Goal: Task Accomplishment & Management: Manage account settings

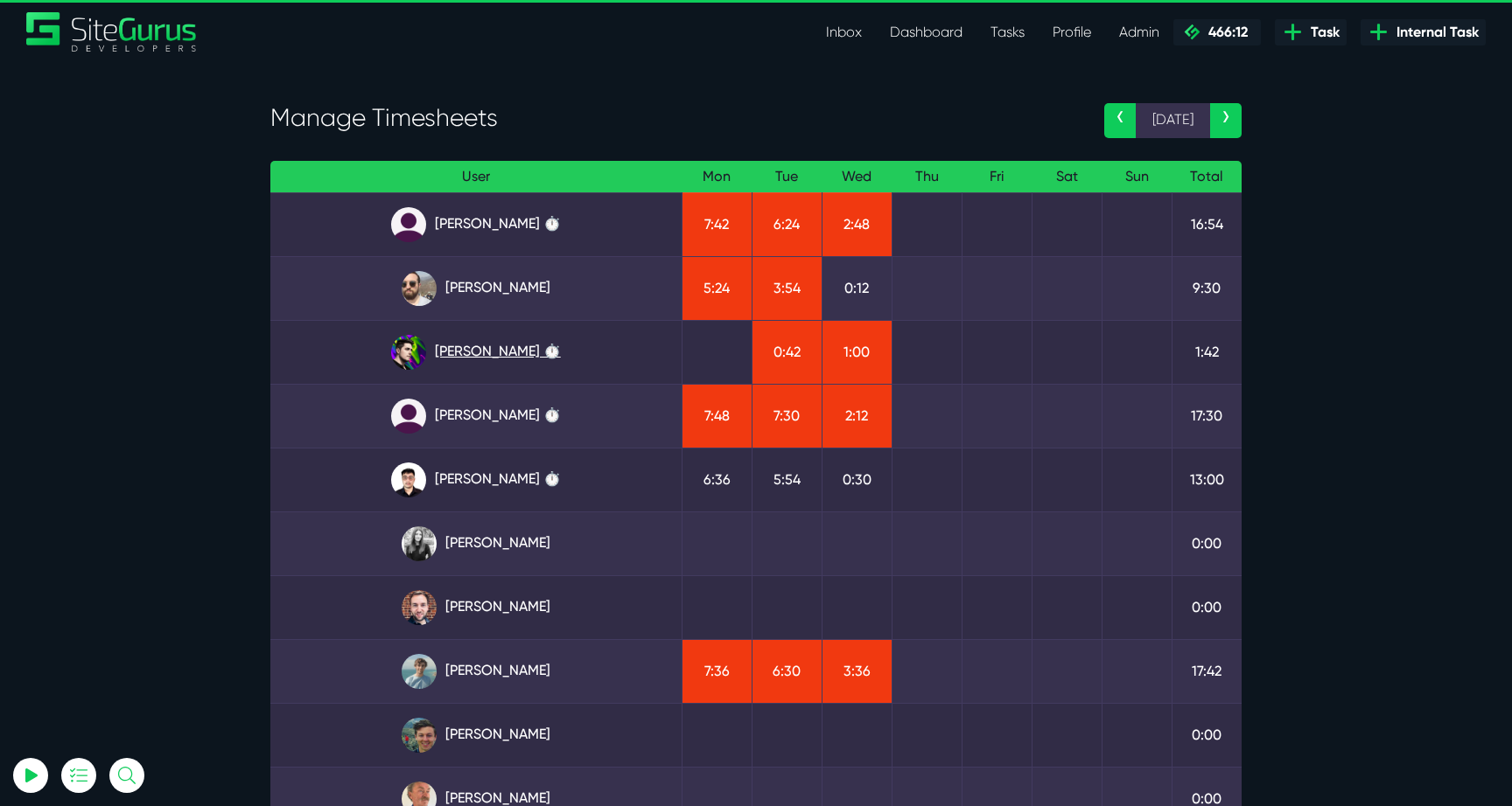
click at [494, 349] on link "[PERSON_NAME] ⏱️" at bounding box center [476, 352] width 383 height 35
click at [519, 336] on link "Josh Carter ⏱️" at bounding box center [476, 352] width 383 height 35
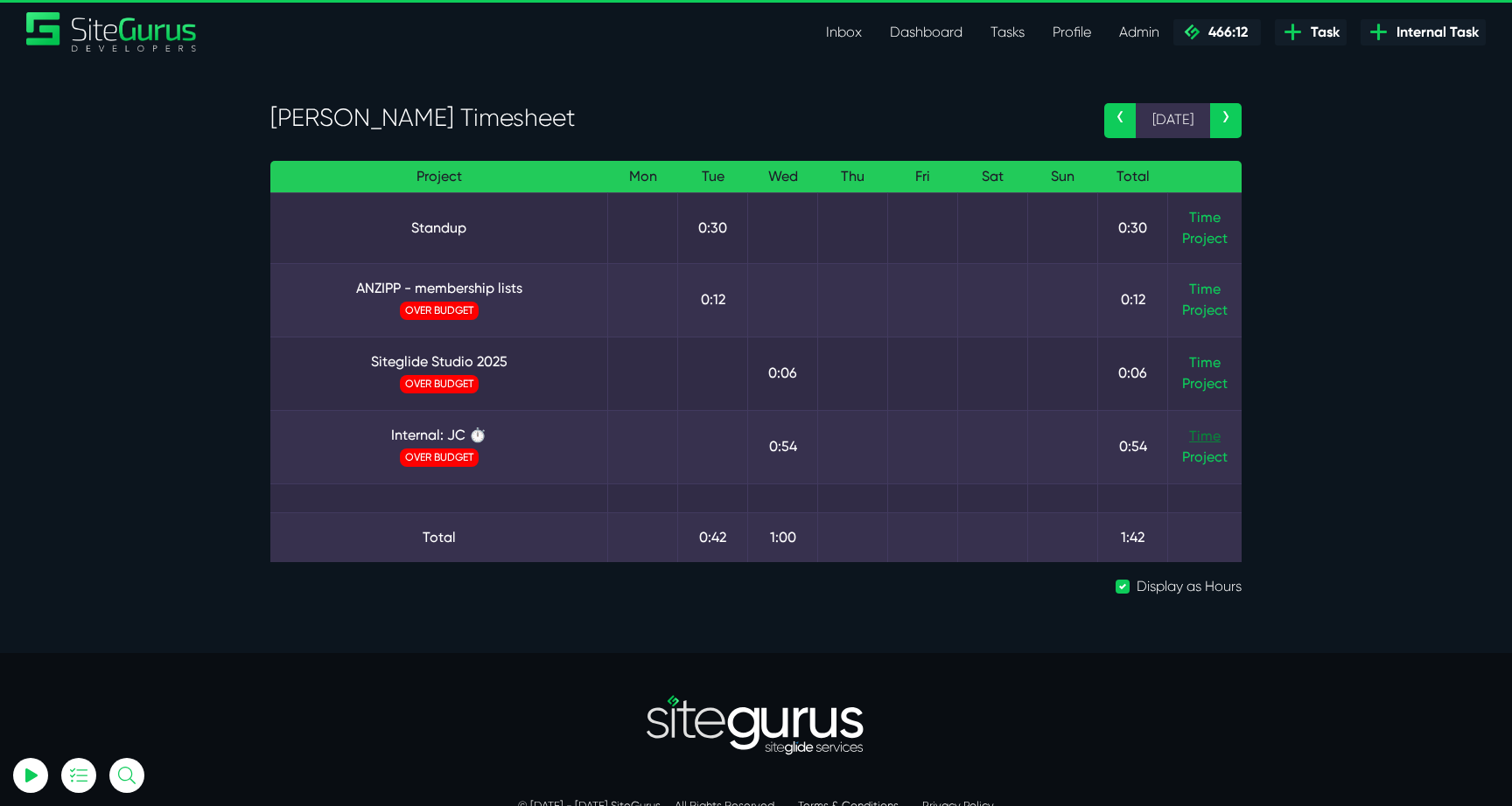
type input "luke@sitegurus.io"
click at [1208, 430] on link "Time" at bounding box center [1204, 437] width 31 height 17
click at [459, 433] on link "Internal: JC ⏱️" at bounding box center [439, 436] width 309 height 21
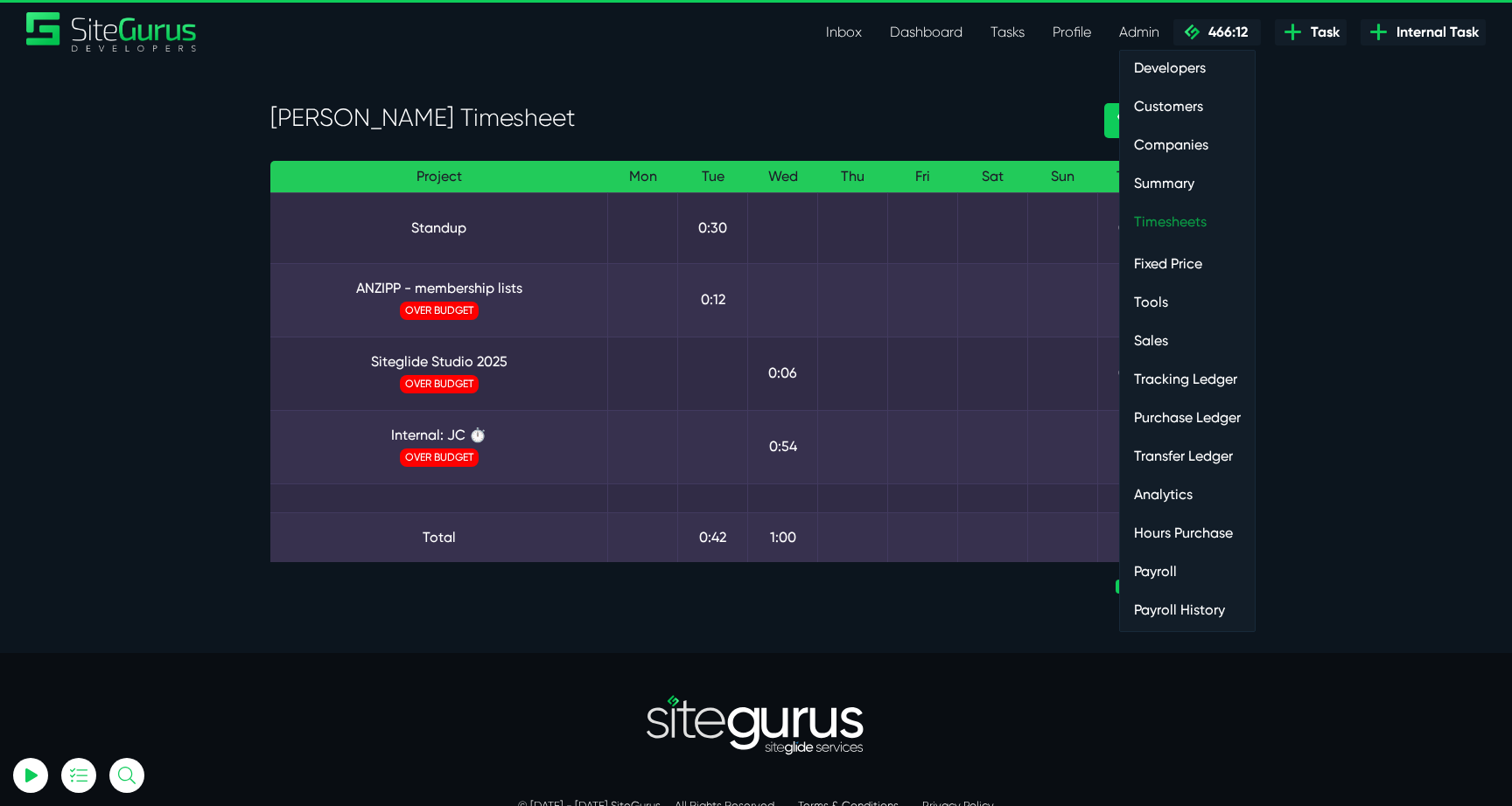
click at [1193, 234] on link "Timesheets" at bounding box center [1187, 222] width 135 height 35
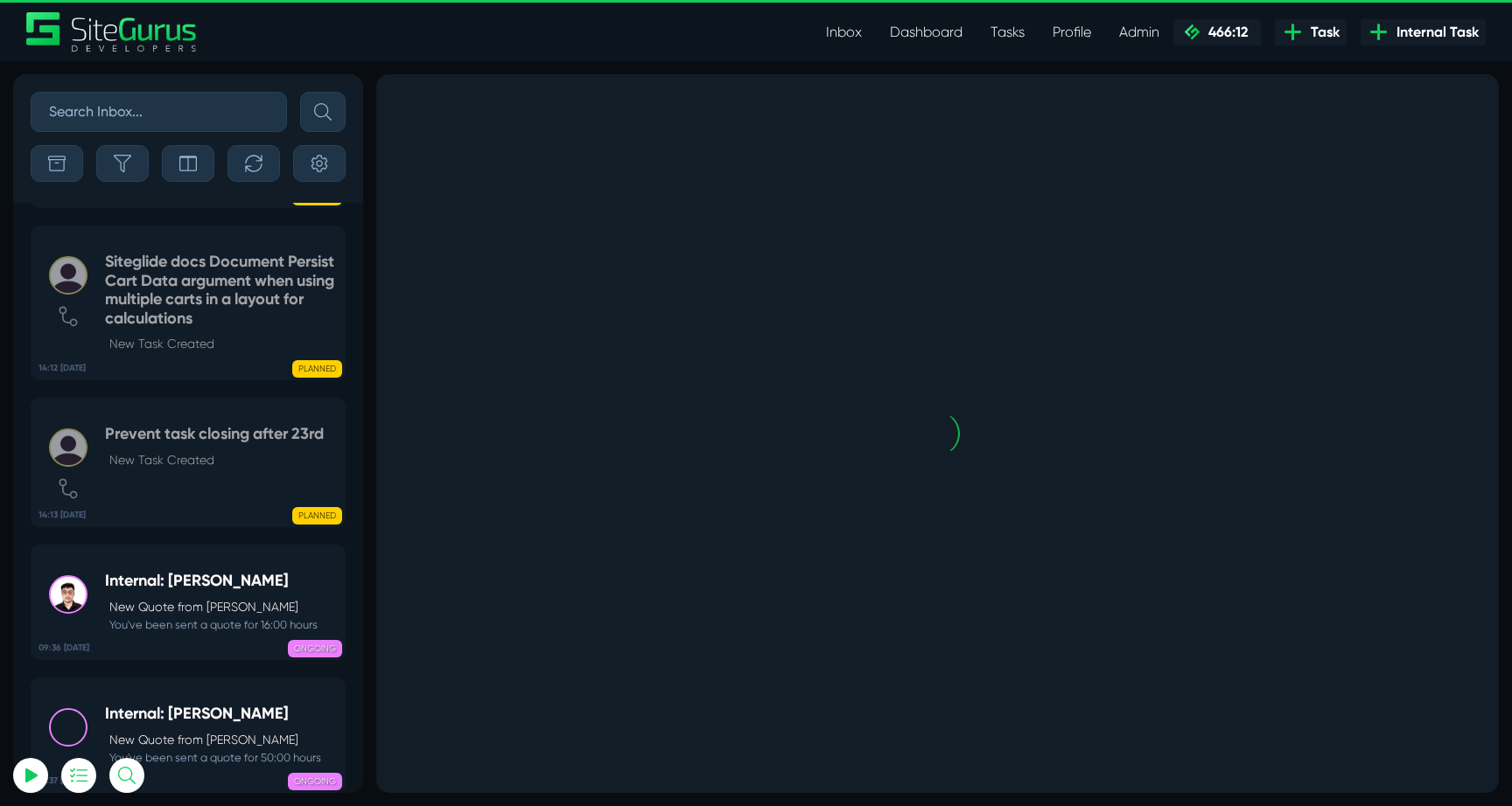
scroll to position [-4330, 0]
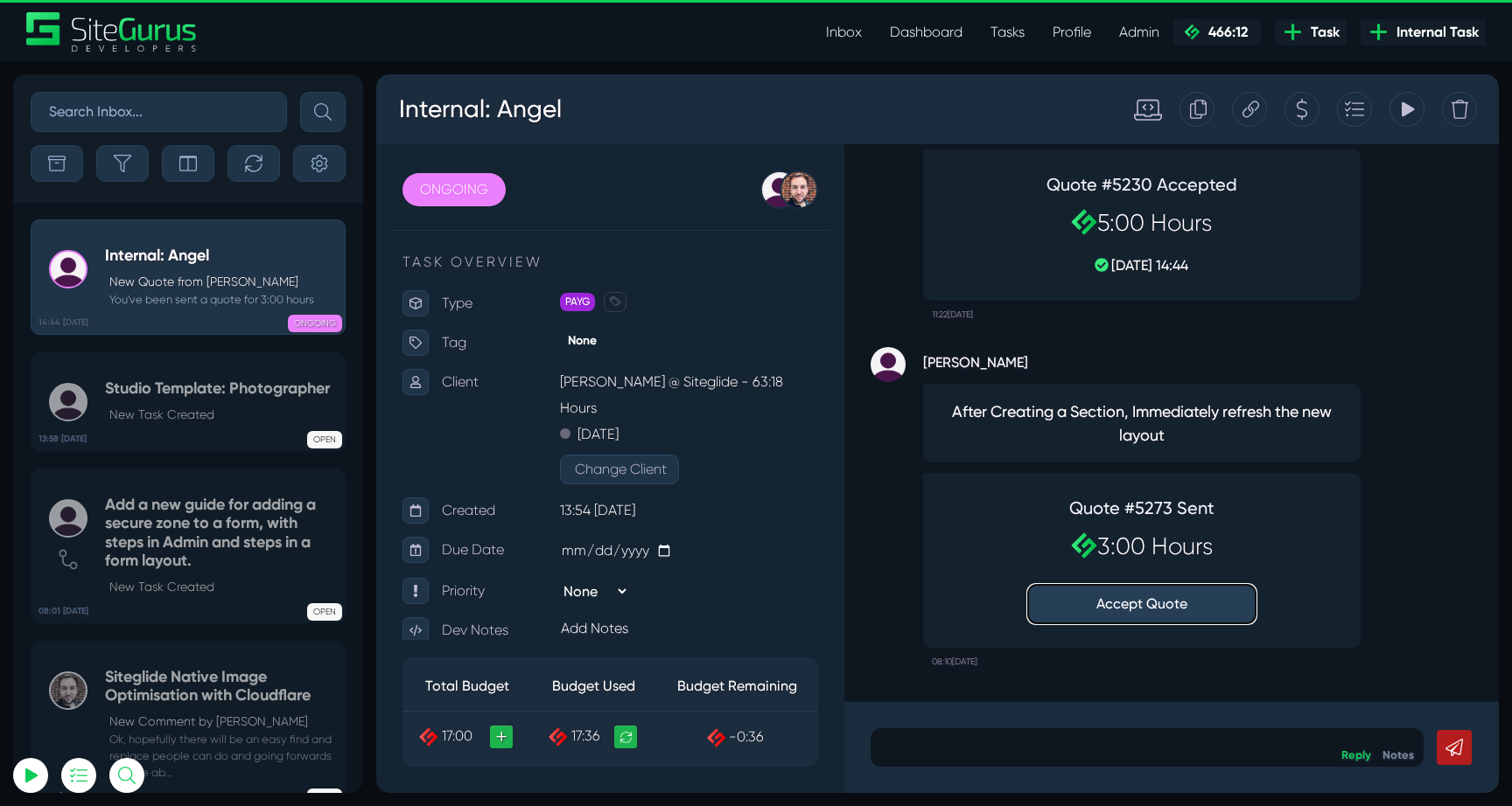
type input "luke@sitegurus.io"
click at [1149, 605] on button "Accept Quote" at bounding box center [1142, 604] width 227 height 39
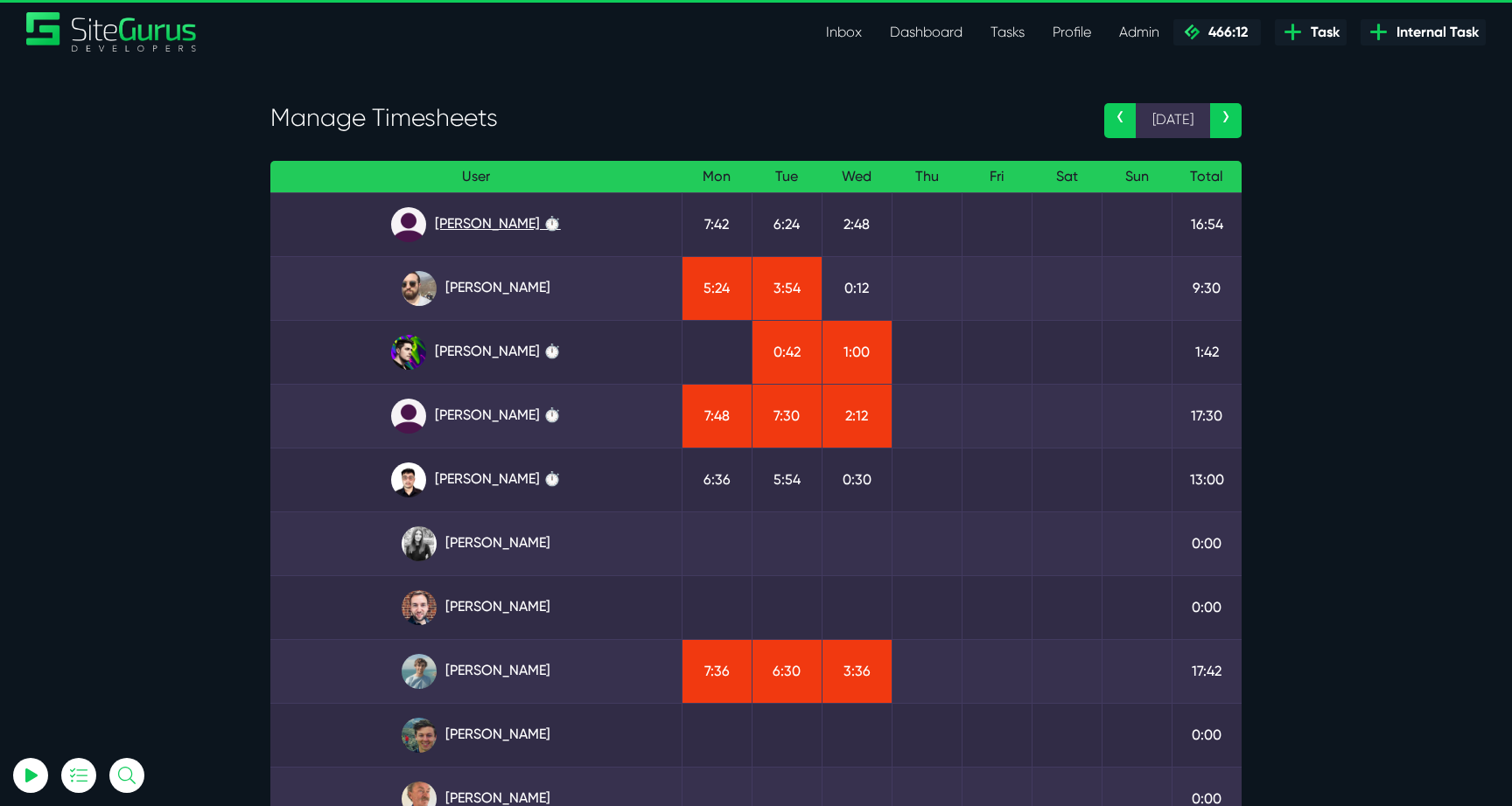
click at [520, 217] on link "[PERSON_NAME] ⏱️" at bounding box center [476, 224] width 383 height 35
click at [513, 406] on link "Julianne Estras ⏱️" at bounding box center [476, 416] width 383 height 35
click at [520, 480] on link "Kevin Abelgas ⏱️" at bounding box center [476, 480] width 383 height 35
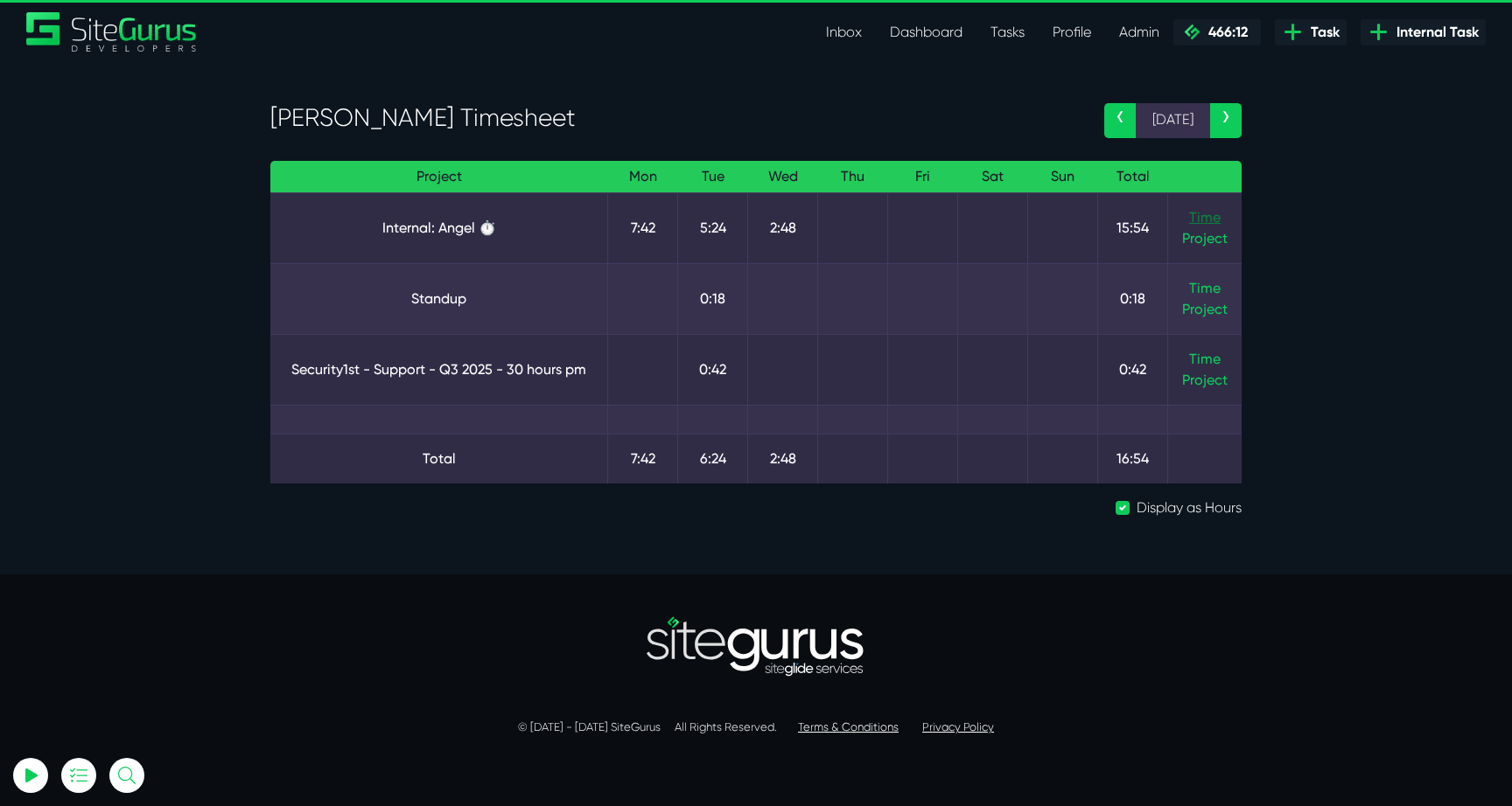
click at [1206, 214] on link "Time" at bounding box center [1204, 218] width 31 height 17
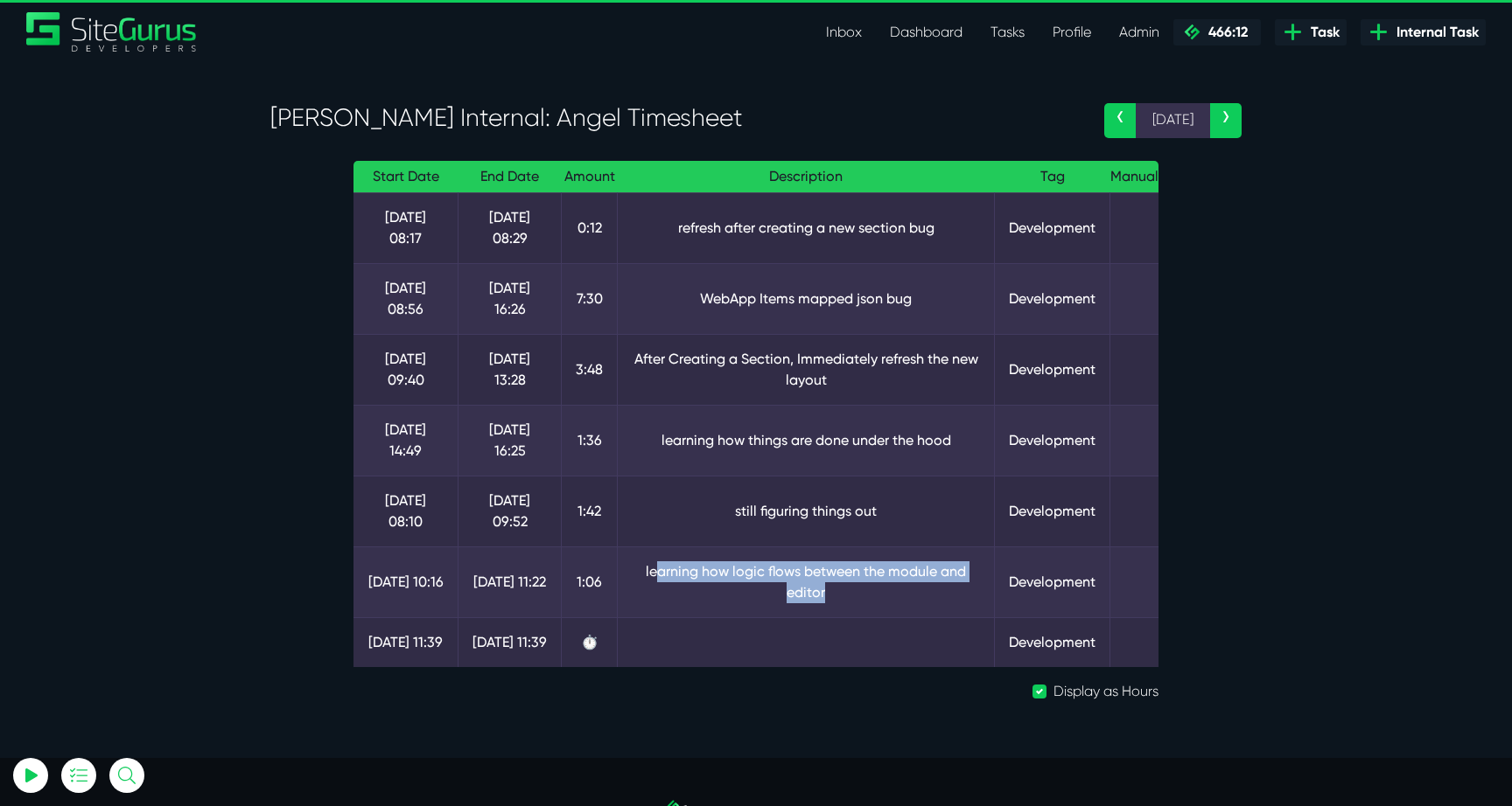
drag, startPoint x: 650, startPoint y: 531, endPoint x: 905, endPoint y: 557, distance: 256.3
click at [906, 558] on td "learning how logic flows between the module and editor" at bounding box center [806, 582] width 377 height 71
click at [905, 557] on td "learning how logic flows between the module and editor" at bounding box center [806, 582] width 377 height 71
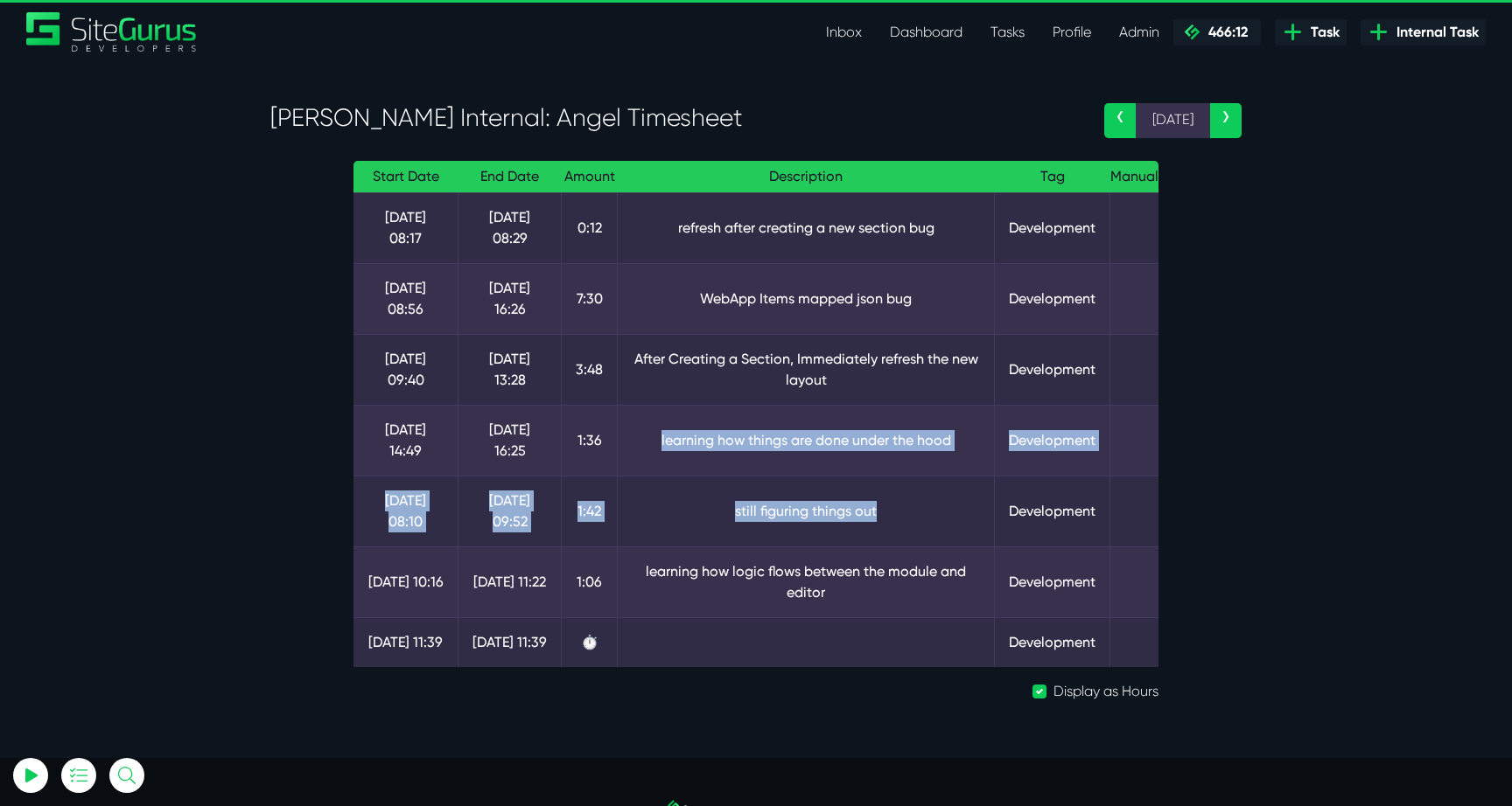
drag, startPoint x: 892, startPoint y: 473, endPoint x: 753, endPoint y: 395, distance: 159.4
click at [753, 395] on tbody "[DATE] 08:17 [DATE] 08:29 0:12 refresh after creating a new section bug Develop…" at bounding box center [756, 429] width 805 height 475
click at [753, 405] on td "learning how things are done under the hood" at bounding box center [806, 440] width 377 height 71
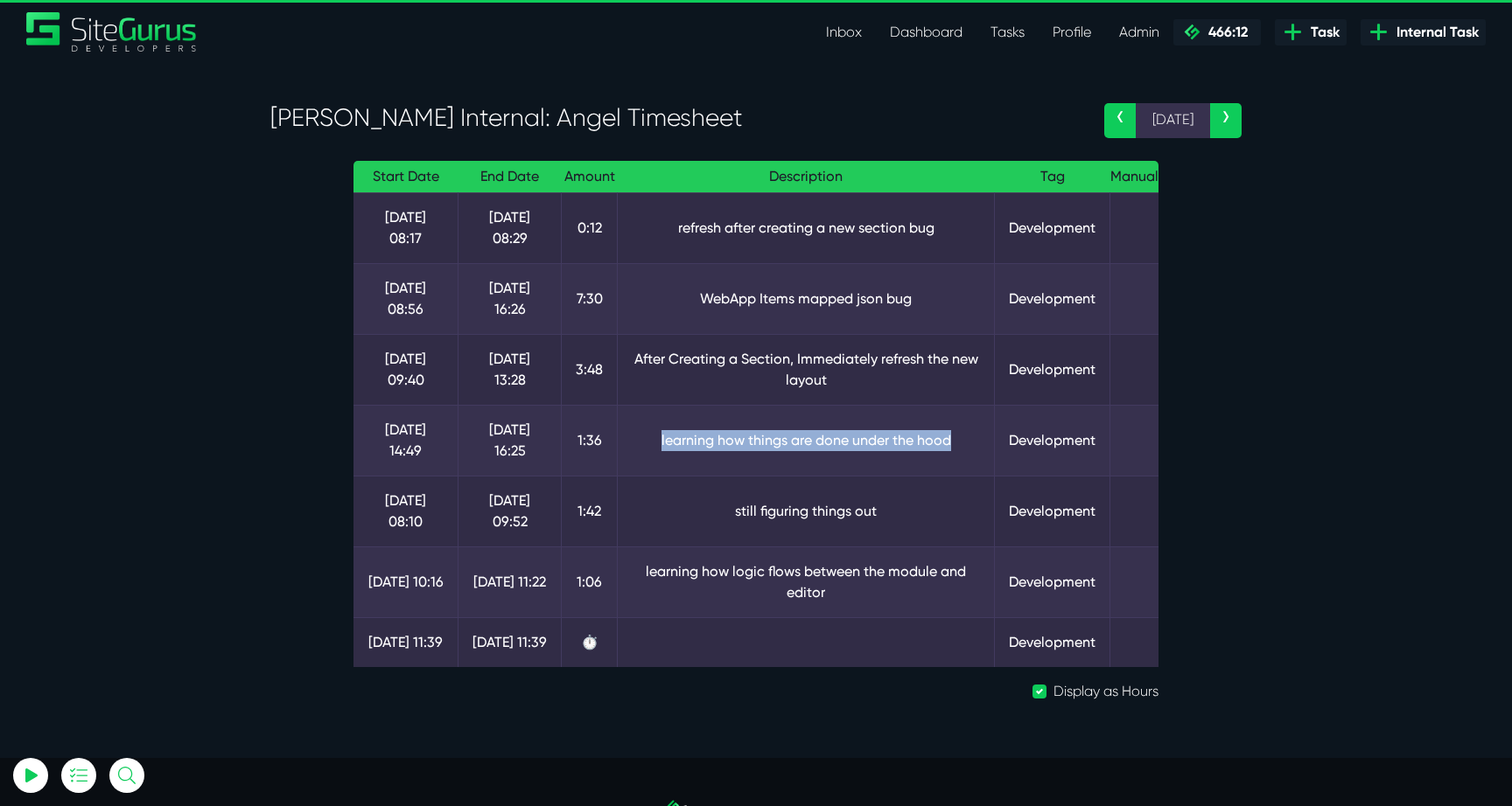
drag, startPoint x: 635, startPoint y: 415, endPoint x: 971, endPoint y: 418, distance: 336.0
click at [971, 418] on td "learning how things are done under the hood" at bounding box center [806, 440] width 377 height 71
click at [953, 369] on td "After Creating a Section, Immediately refresh the new layout" at bounding box center [806, 369] width 377 height 71
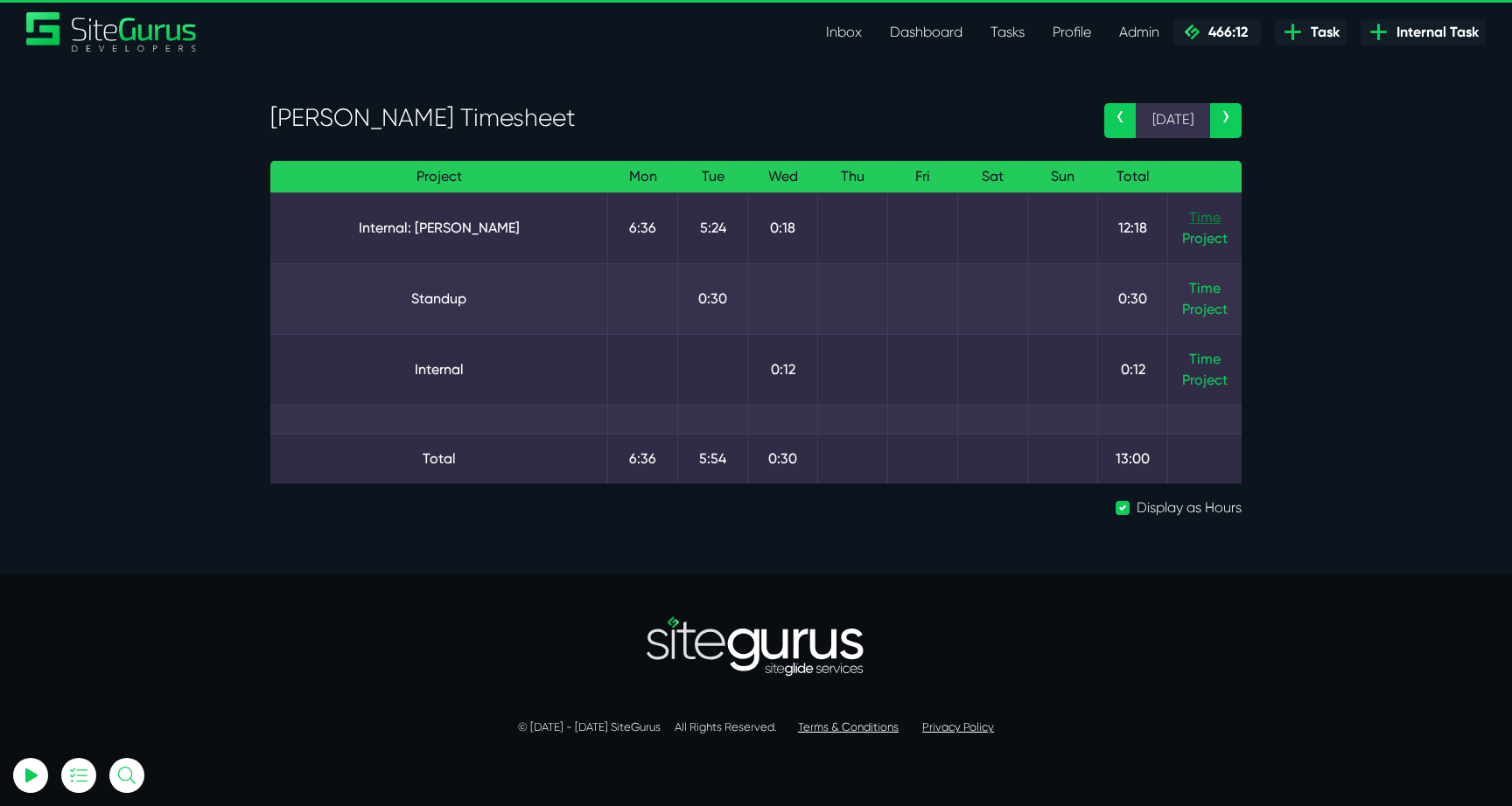
click at [1200, 212] on link "Time" at bounding box center [1204, 218] width 31 height 17
click at [463, 238] on td "Internal: Kevin ⏱️" at bounding box center [439, 227] width 337 height 71
click at [463, 234] on link "Internal: Kevin ⏱️" at bounding box center [439, 228] width 309 height 21
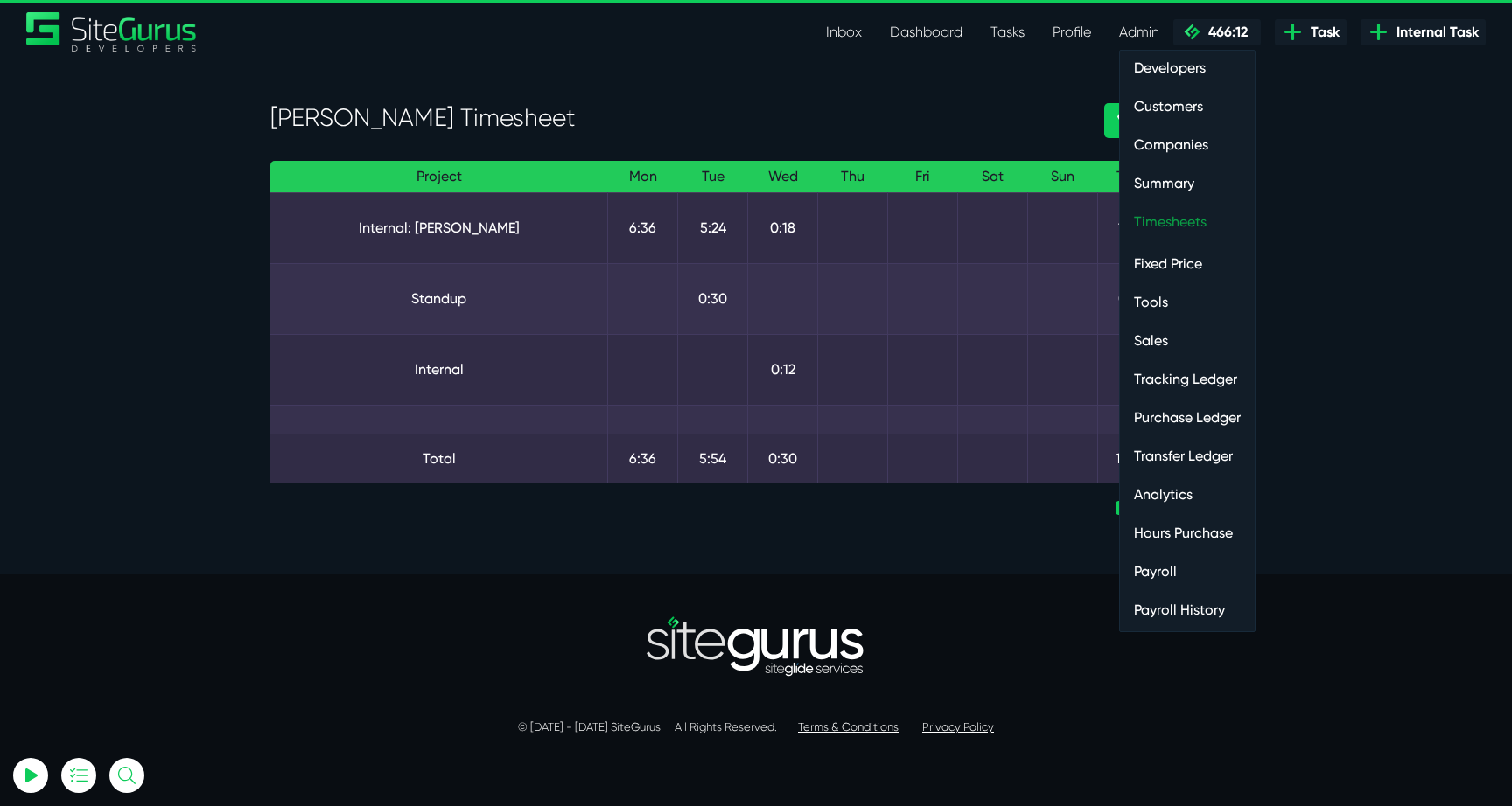
click at [1183, 219] on link "Timesheets" at bounding box center [1187, 222] width 135 height 35
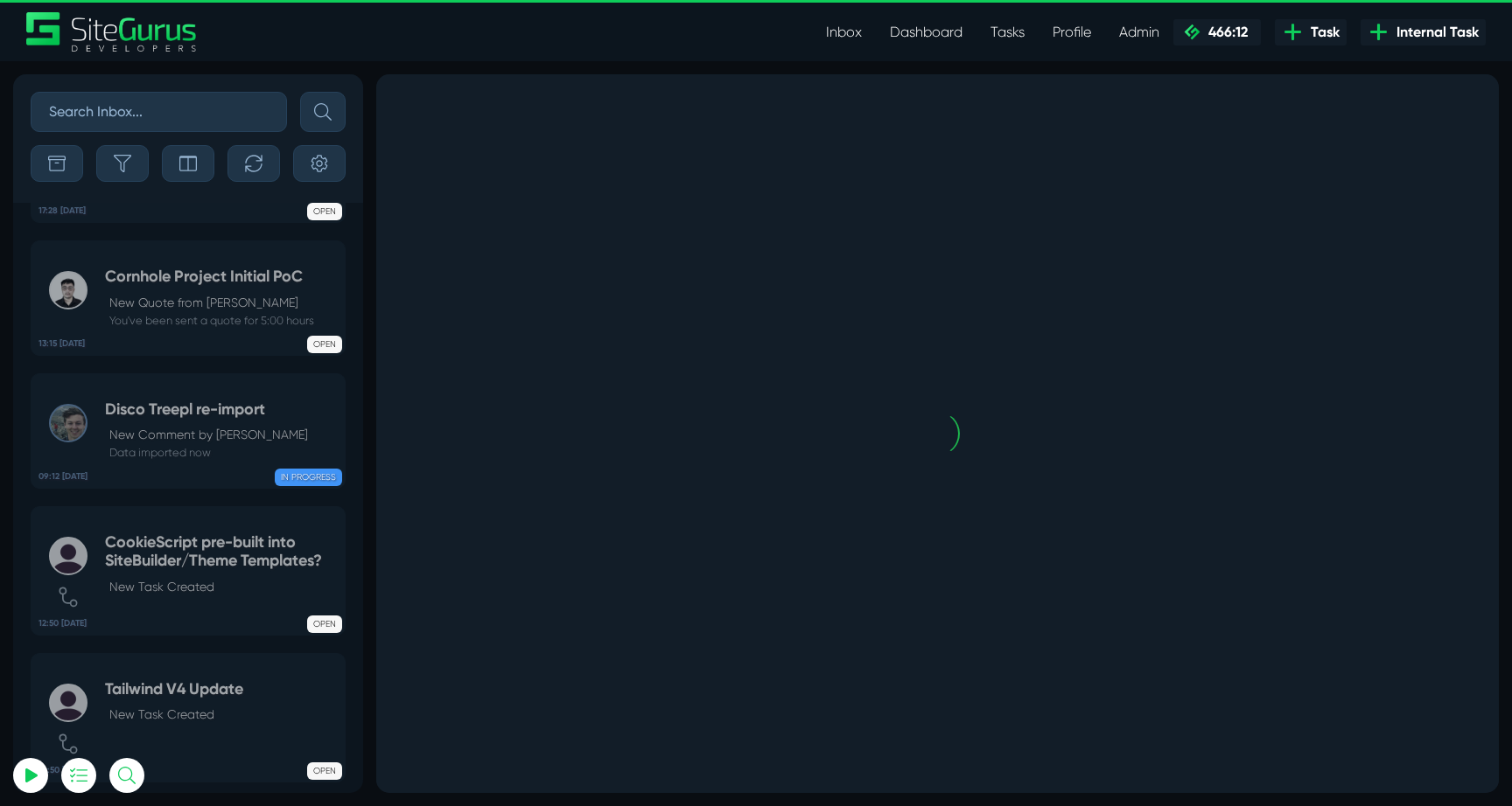
scroll to position [-1205, 0]
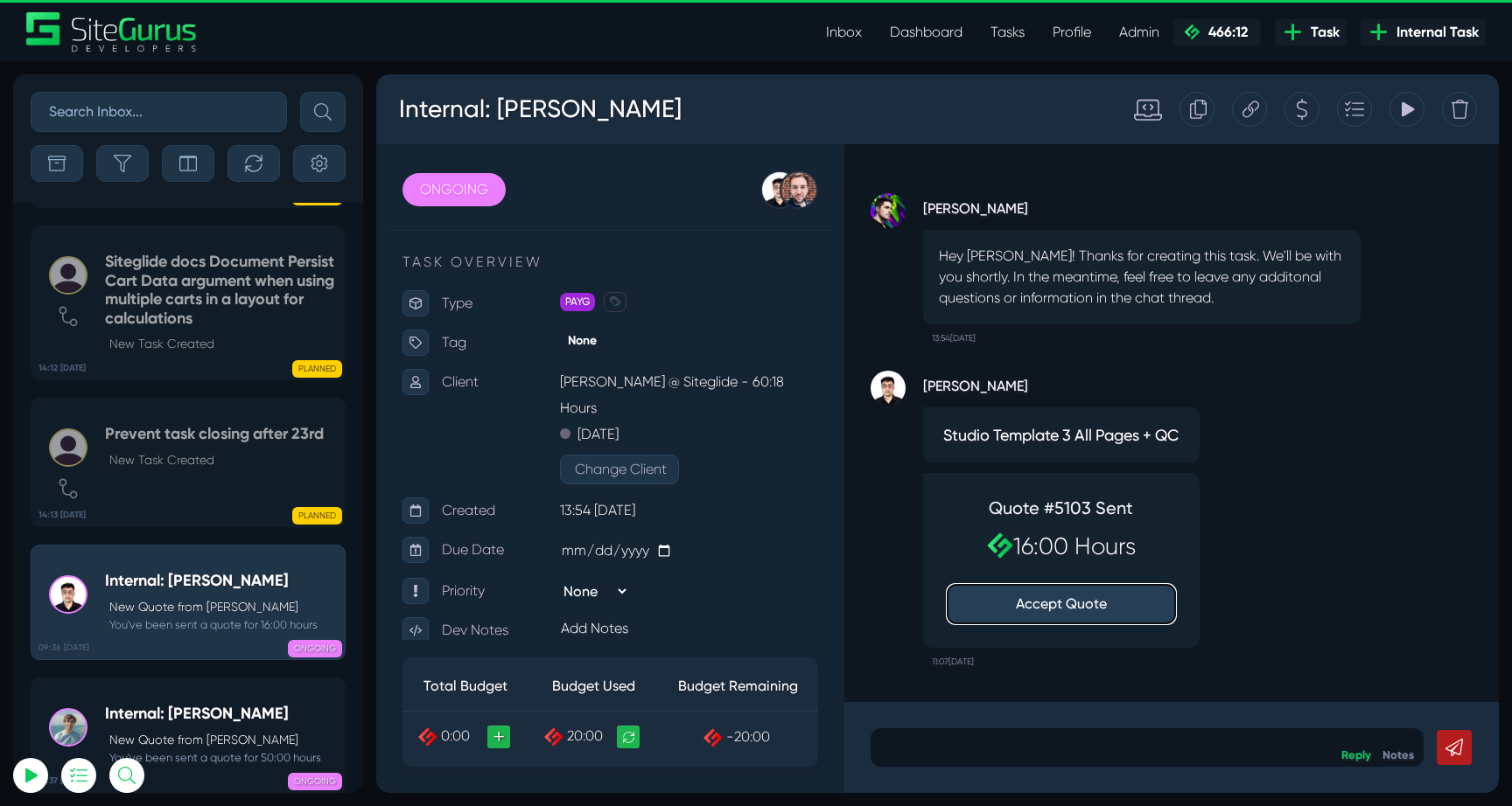
click at [1069, 604] on button "Accept Quote" at bounding box center [1061, 604] width 227 height 39
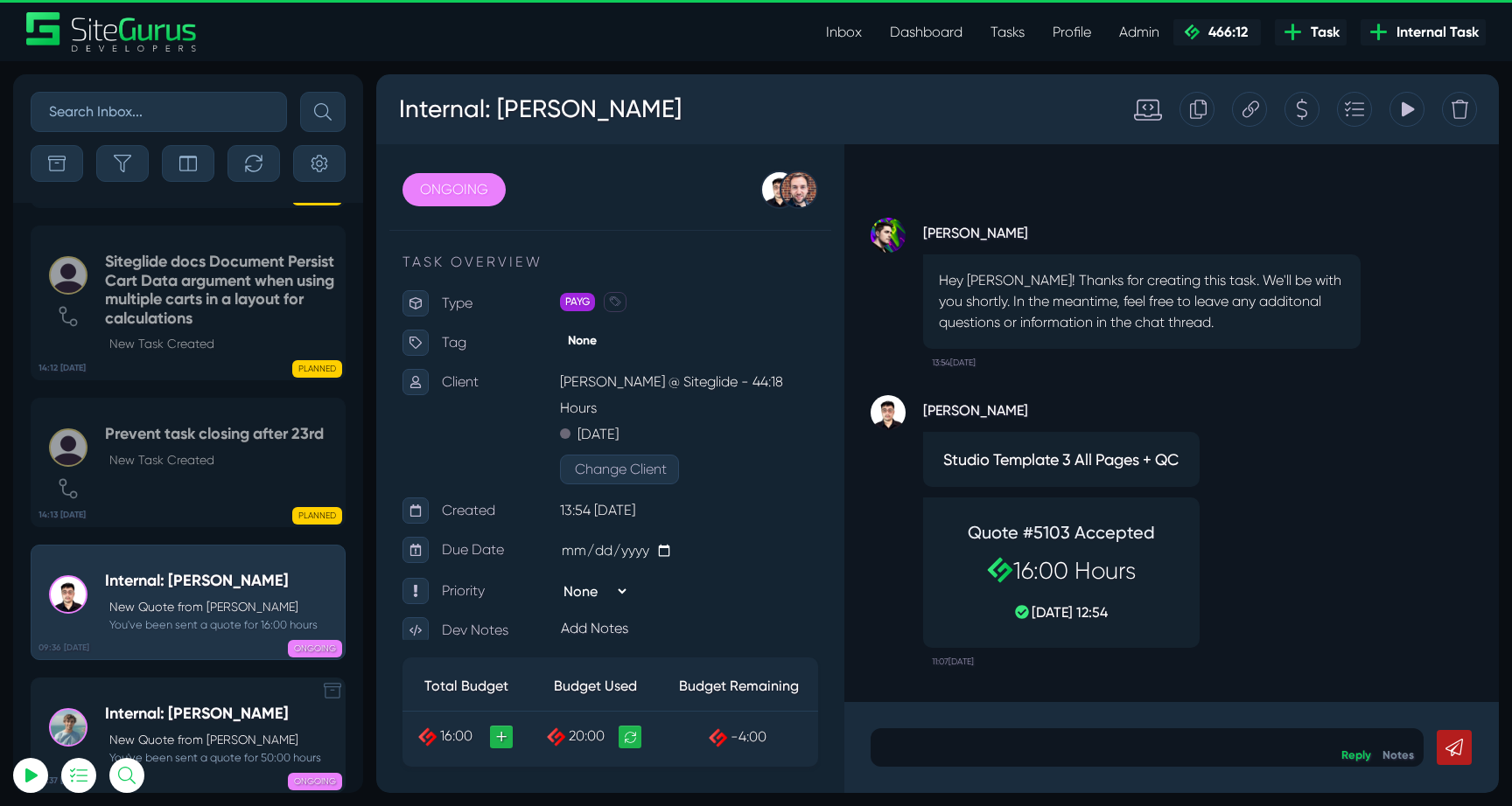
click at [185, 708] on h5 "Internal: [PERSON_NAME]" at bounding box center [213, 714] width 216 height 19
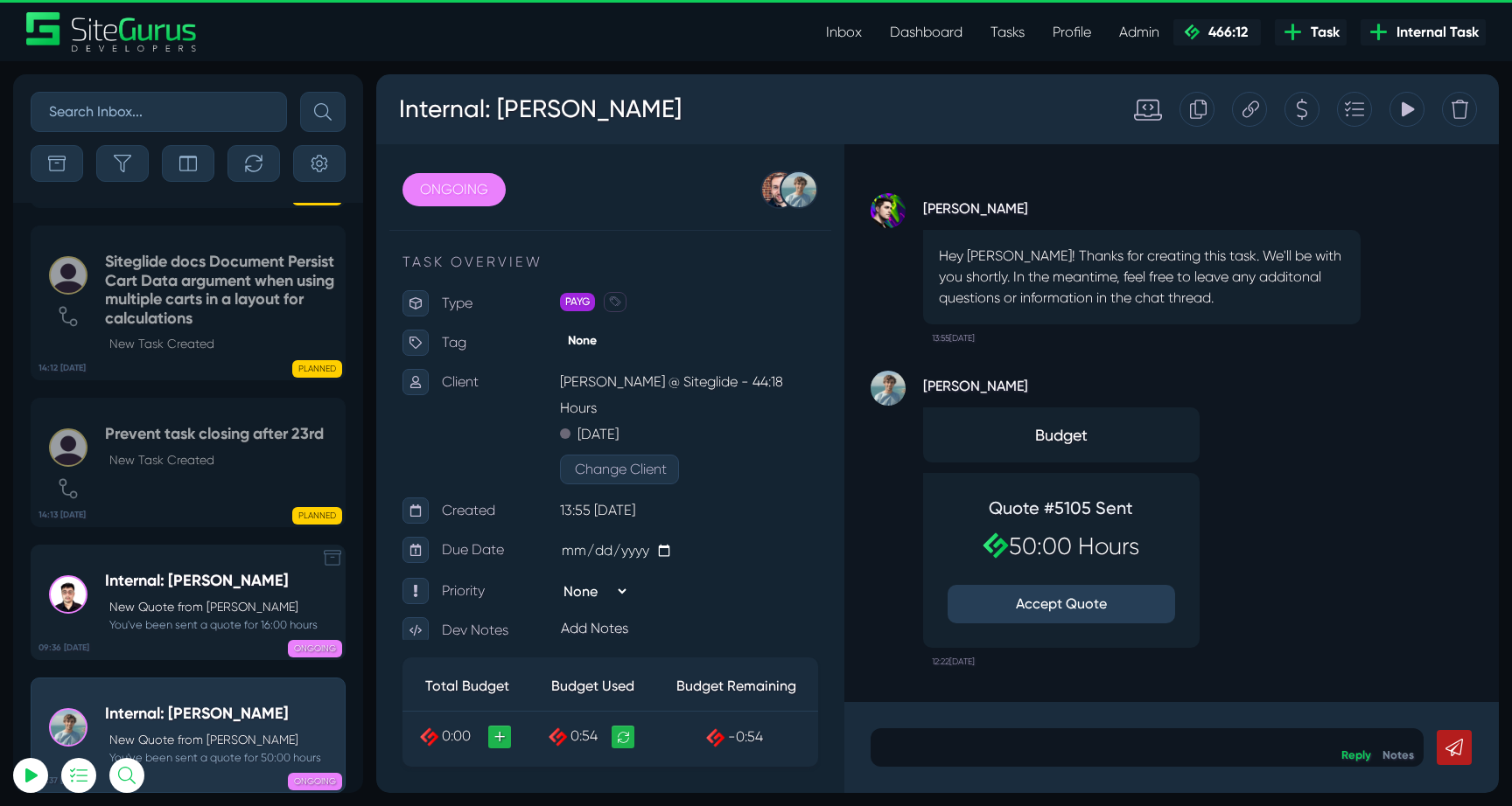
click at [202, 633] on small "You've been sent a quote for 16:00 hours" at bounding box center [211, 625] width 212 height 17
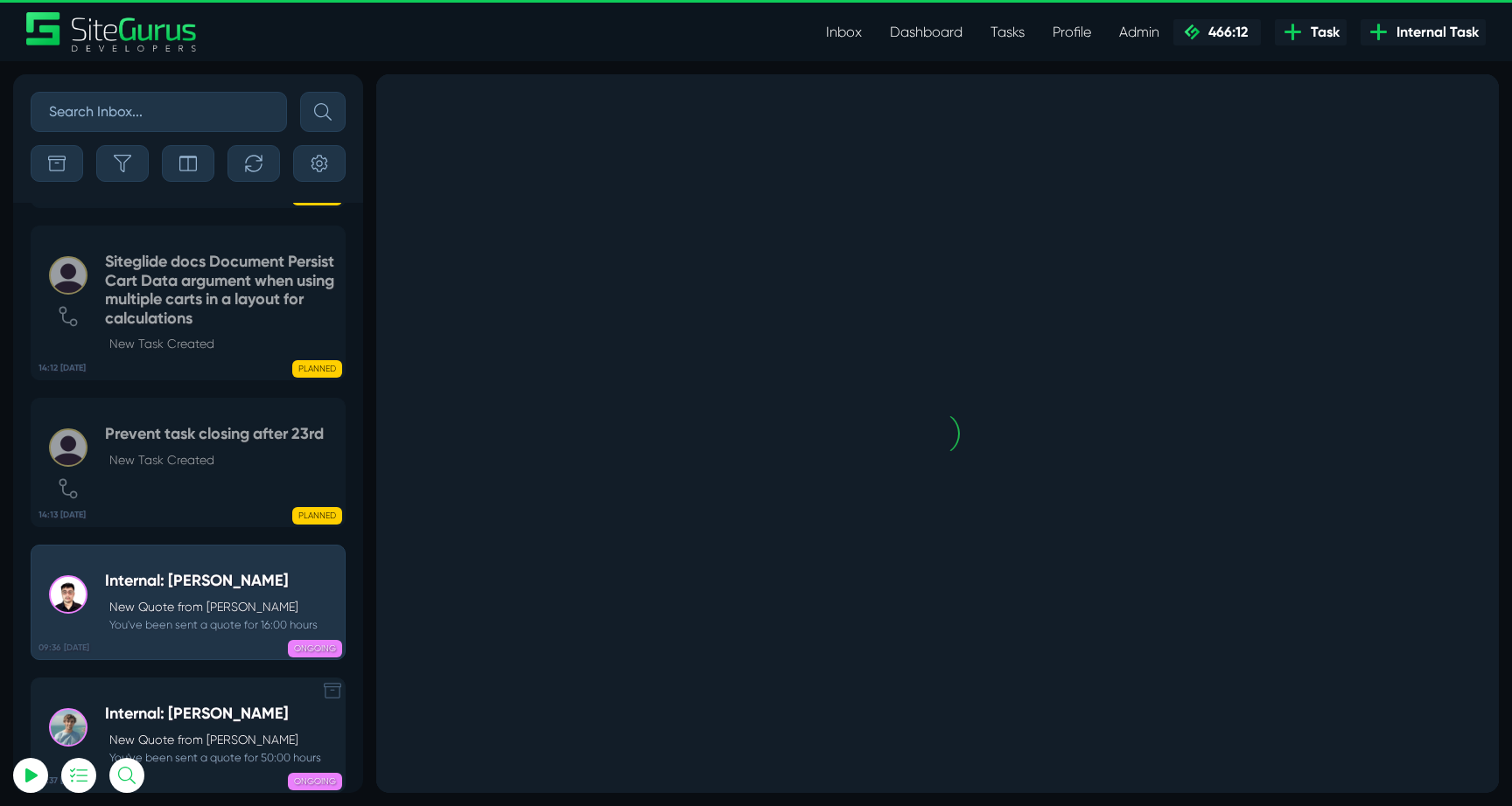
click at [206, 700] on link "13:37 [DATE] Internal: [PERSON_NAME] New Quote from [PERSON_NAME] You've been s…" at bounding box center [188, 736] width 315 height 116
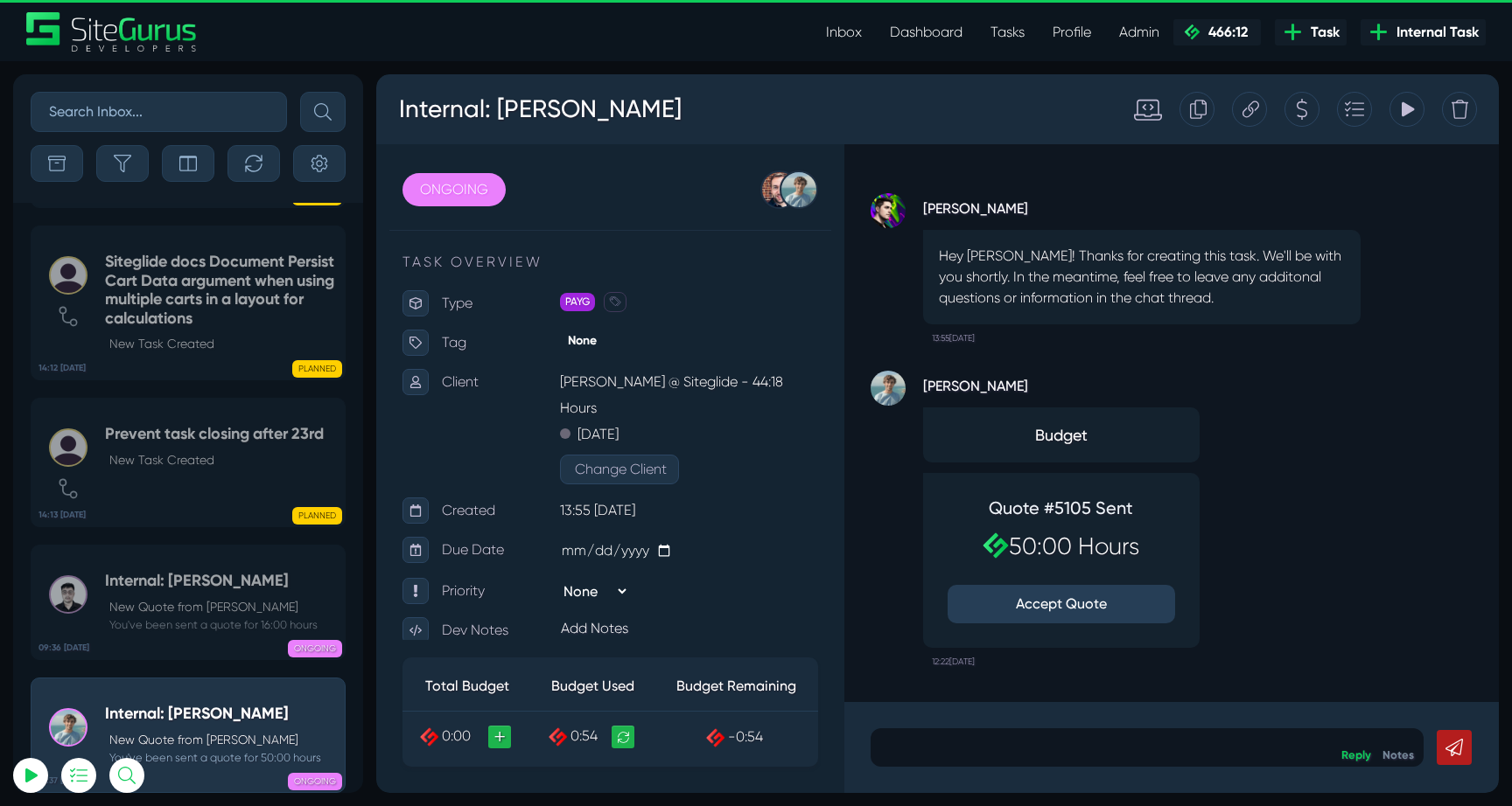
type input "[EMAIL_ADDRESS][DOMAIN_NAME]"
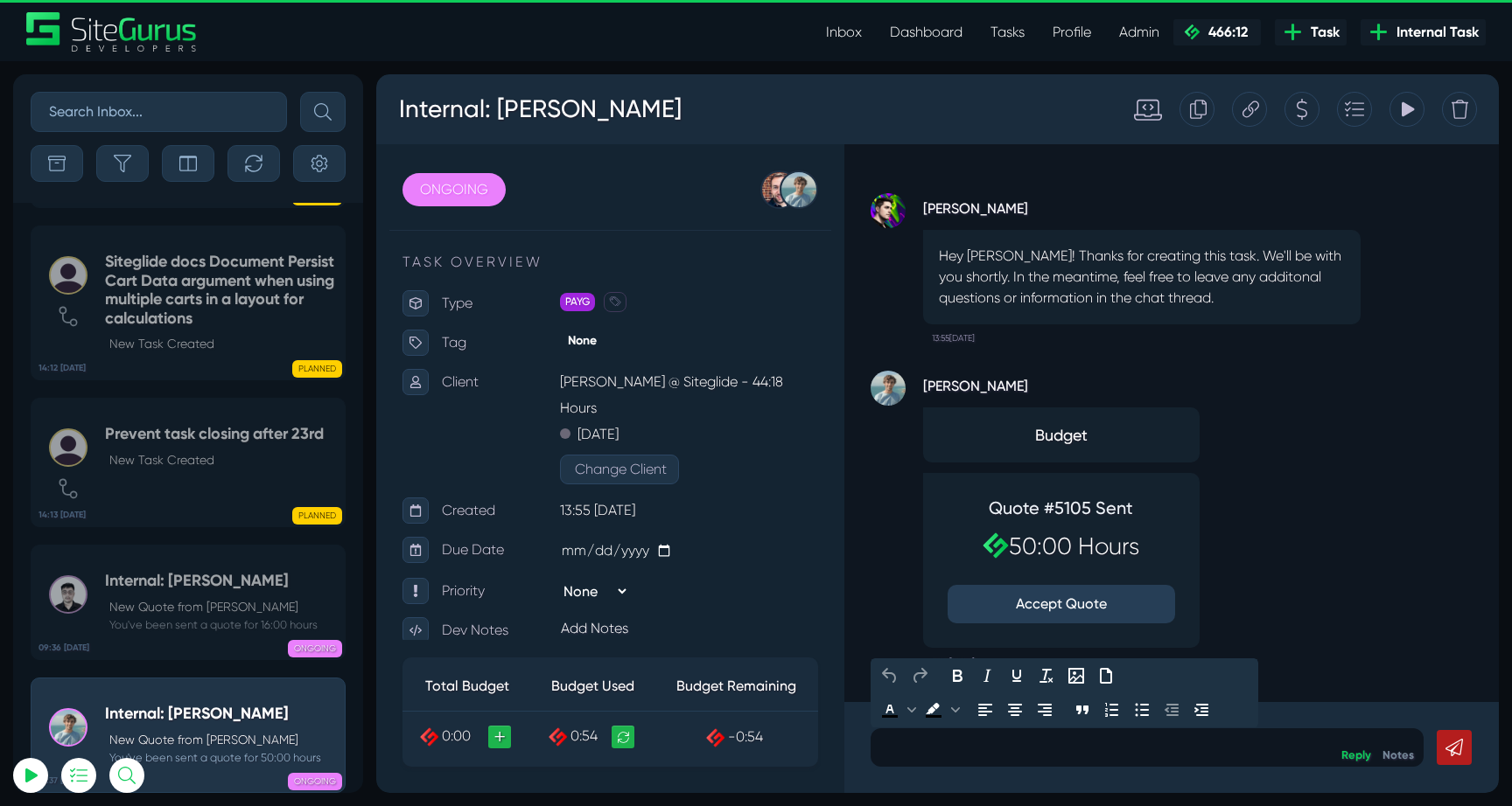
click at [1066, 739] on p at bounding box center [1147, 747] width 527 height 21
click at [1291, 493] on div "Matt Jones Budget Quote #5105 Sent 50:00 Hours Accept Quote 12:22, August 29 20…" at bounding box center [1171, 514] width 602 height 324
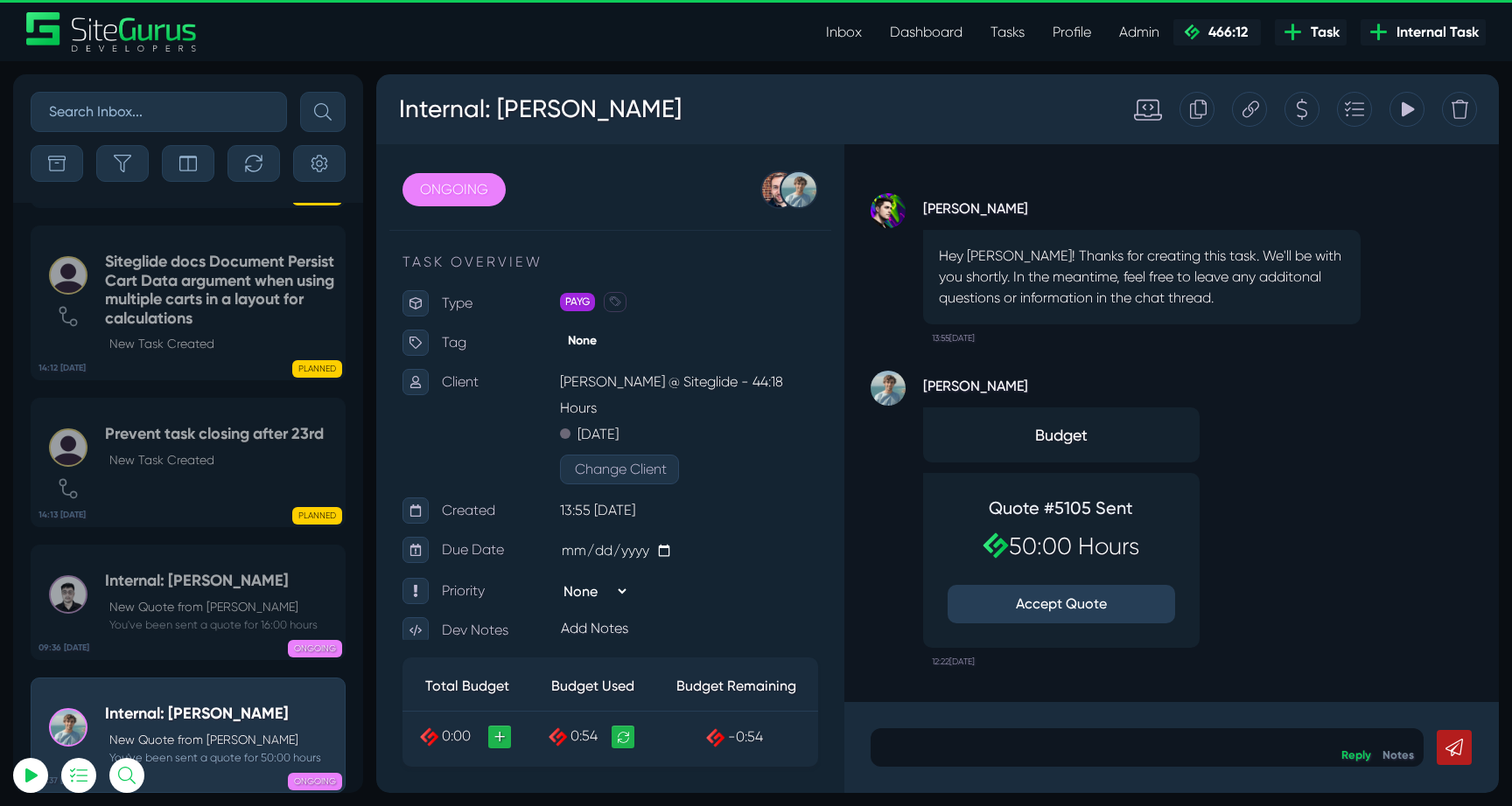
click at [1086, 748] on p at bounding box center [1147, 747] width 527 height 21
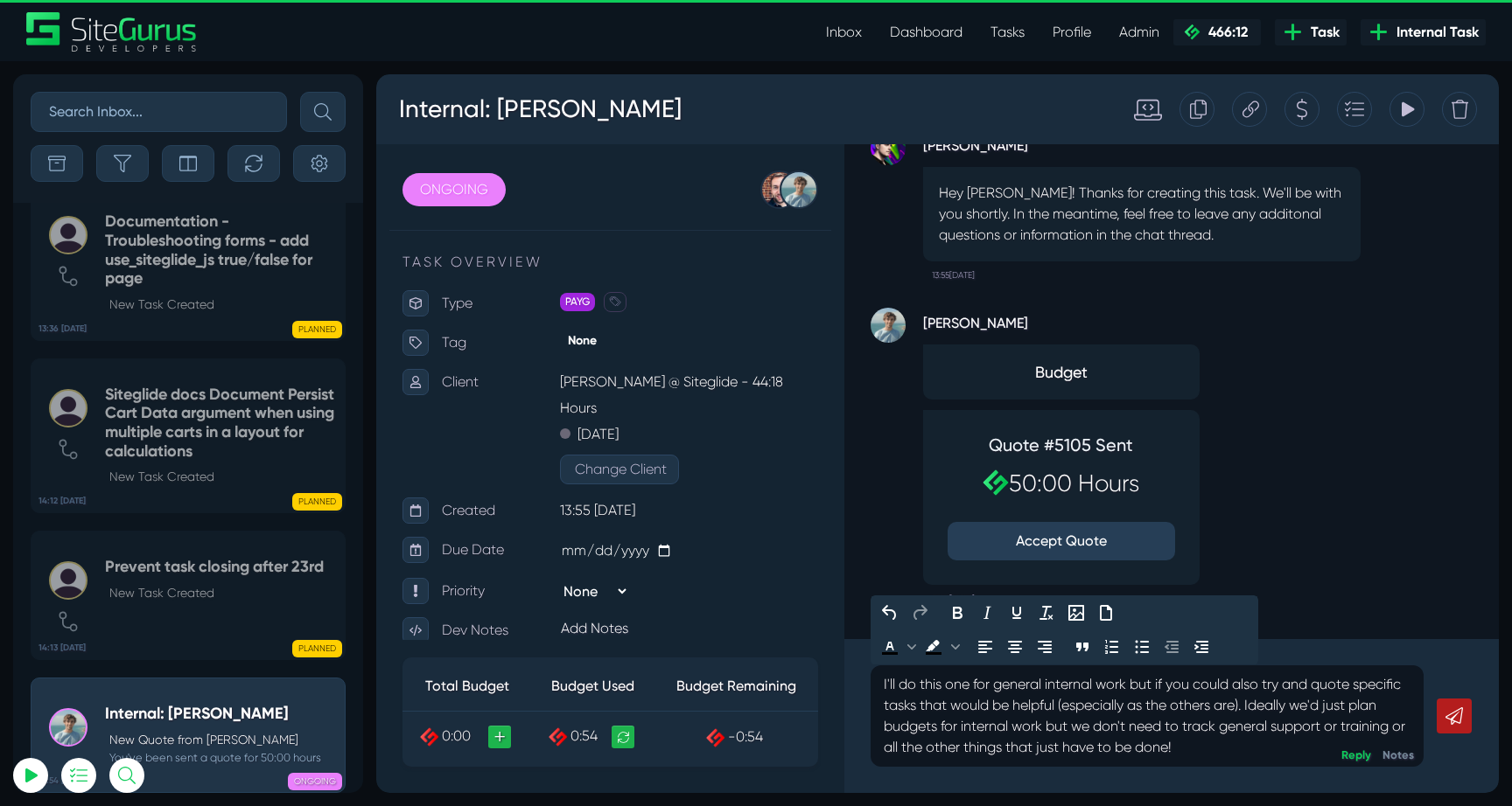
click at [1442, 714] on link at bounding box center [1453, 716] width 35 height 35
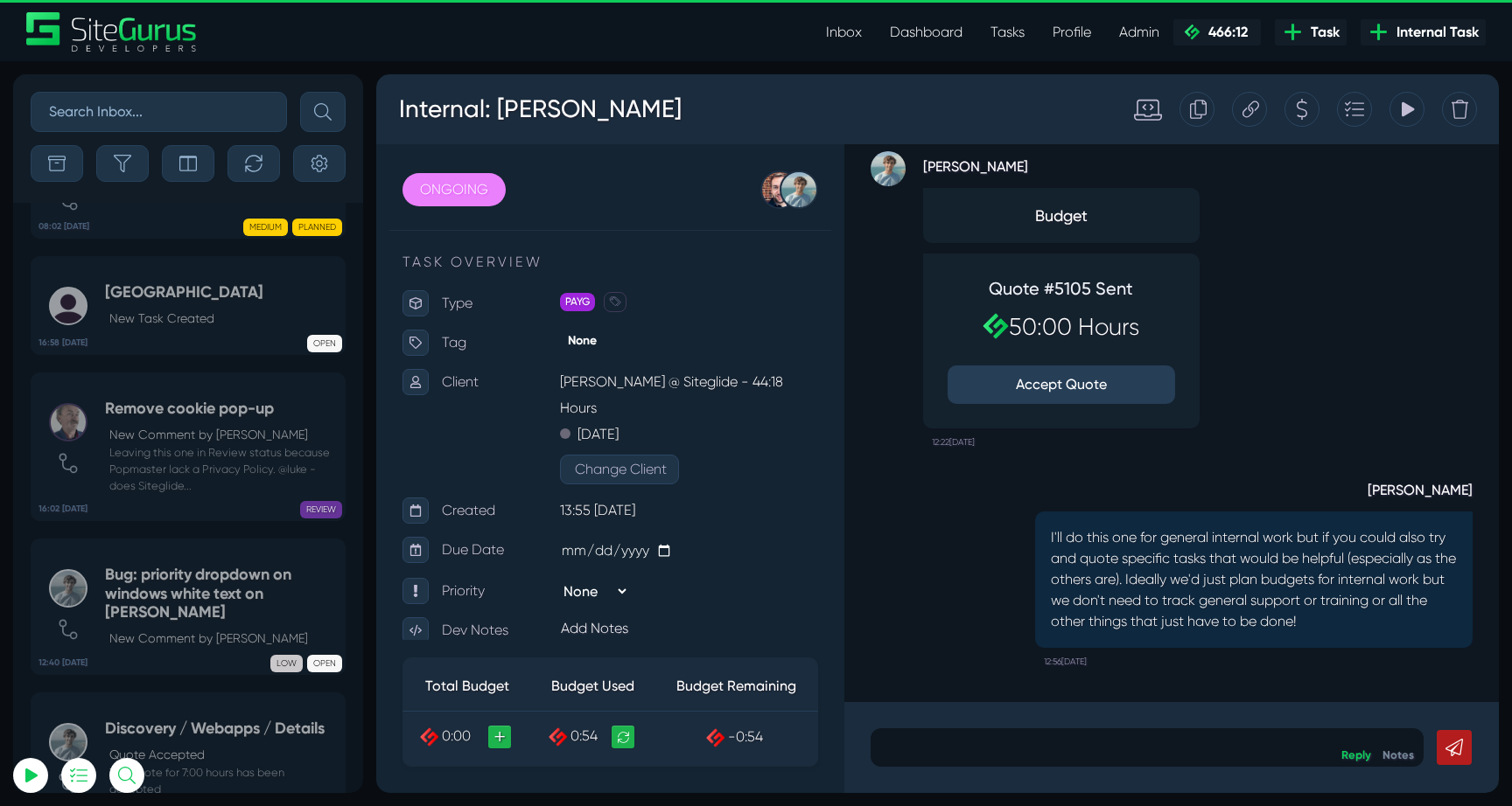
scroll to position [-4064, 0]
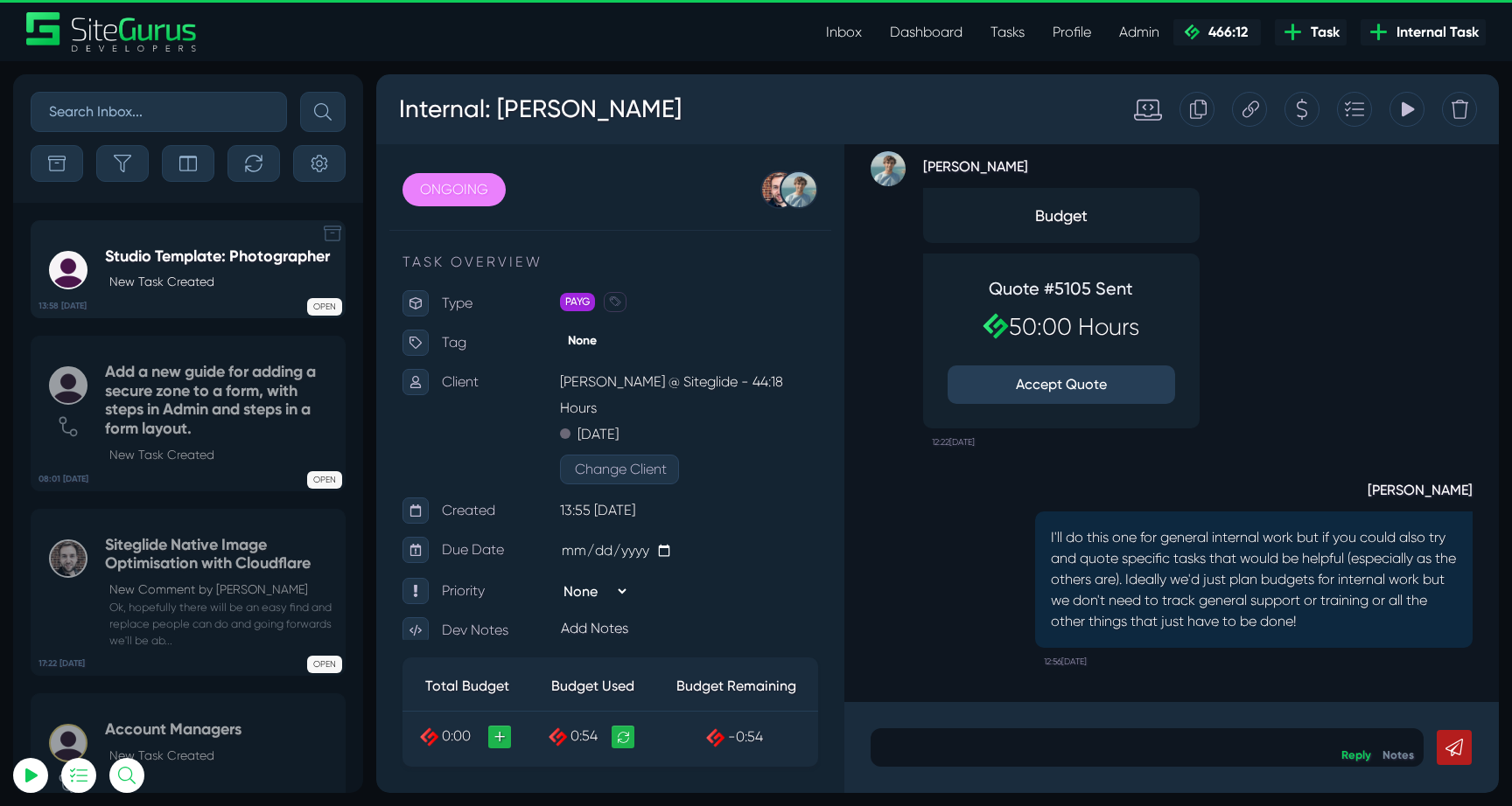
click at [206, 291] on p "New Task Created" at bounding box center [219, 281] width 221 height 18
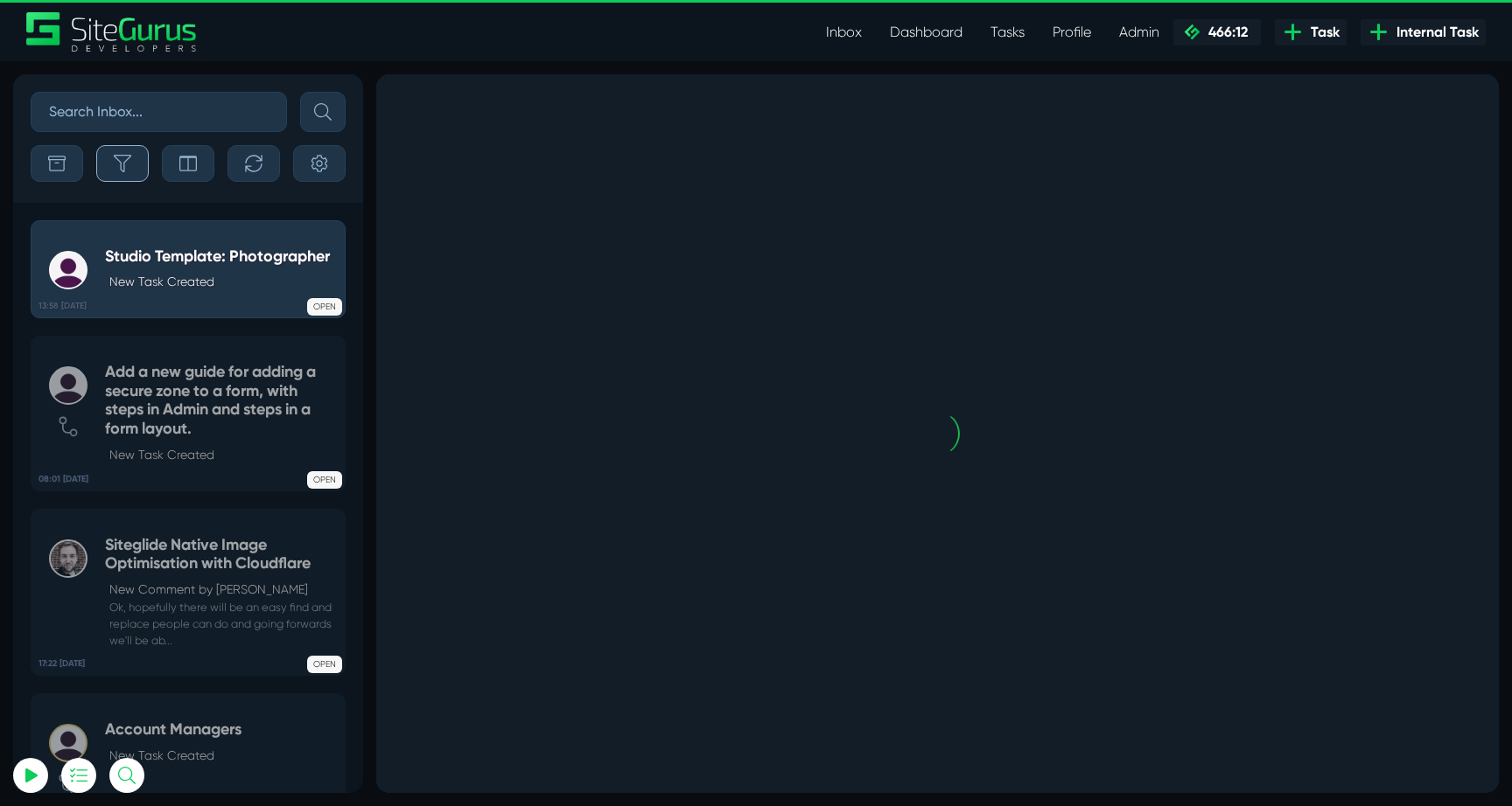
click at [125, 174] on button "button" at bounding box center [122, 163] width 52 height 37
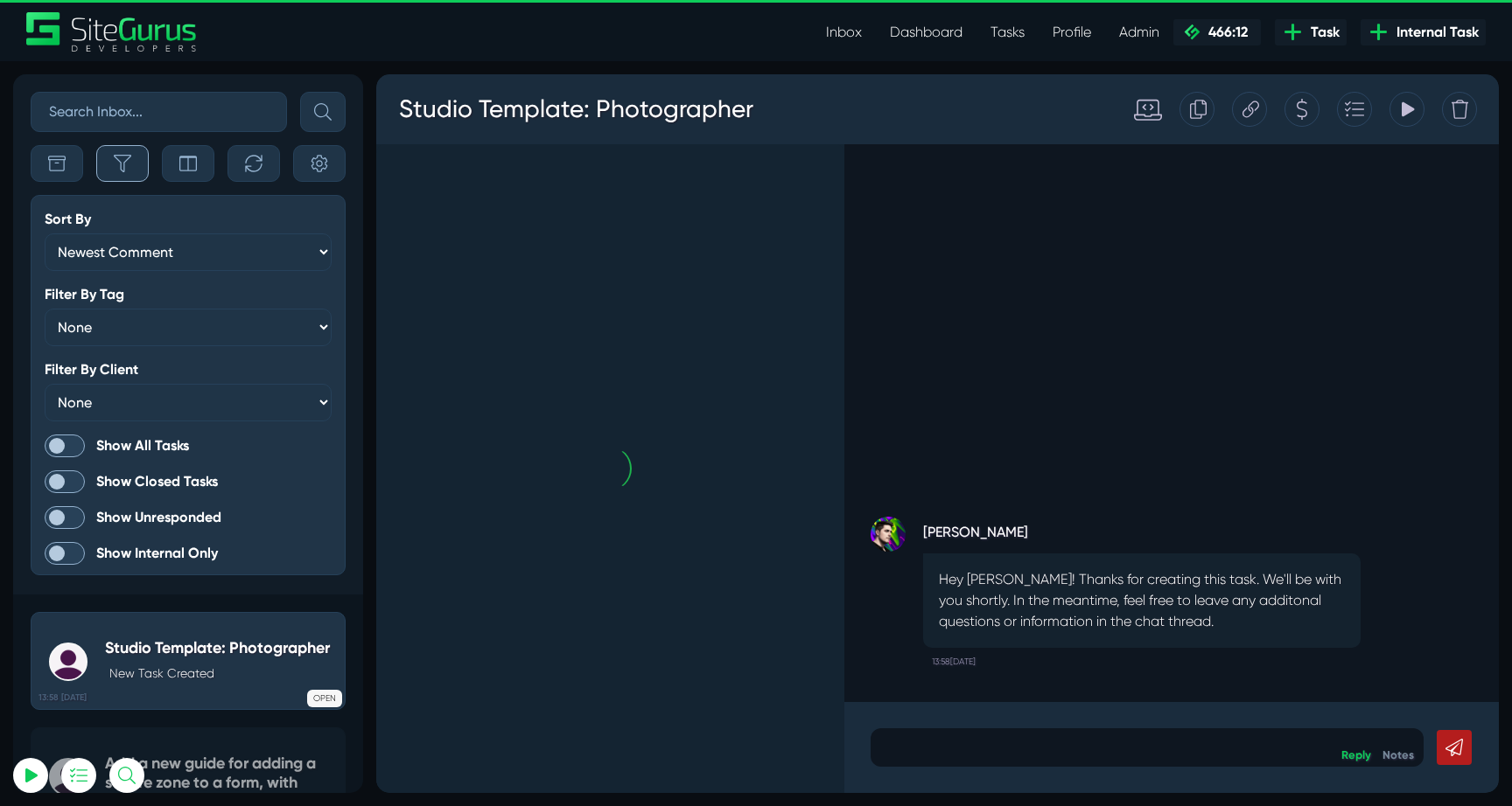
scroll to position [-4456, 0]
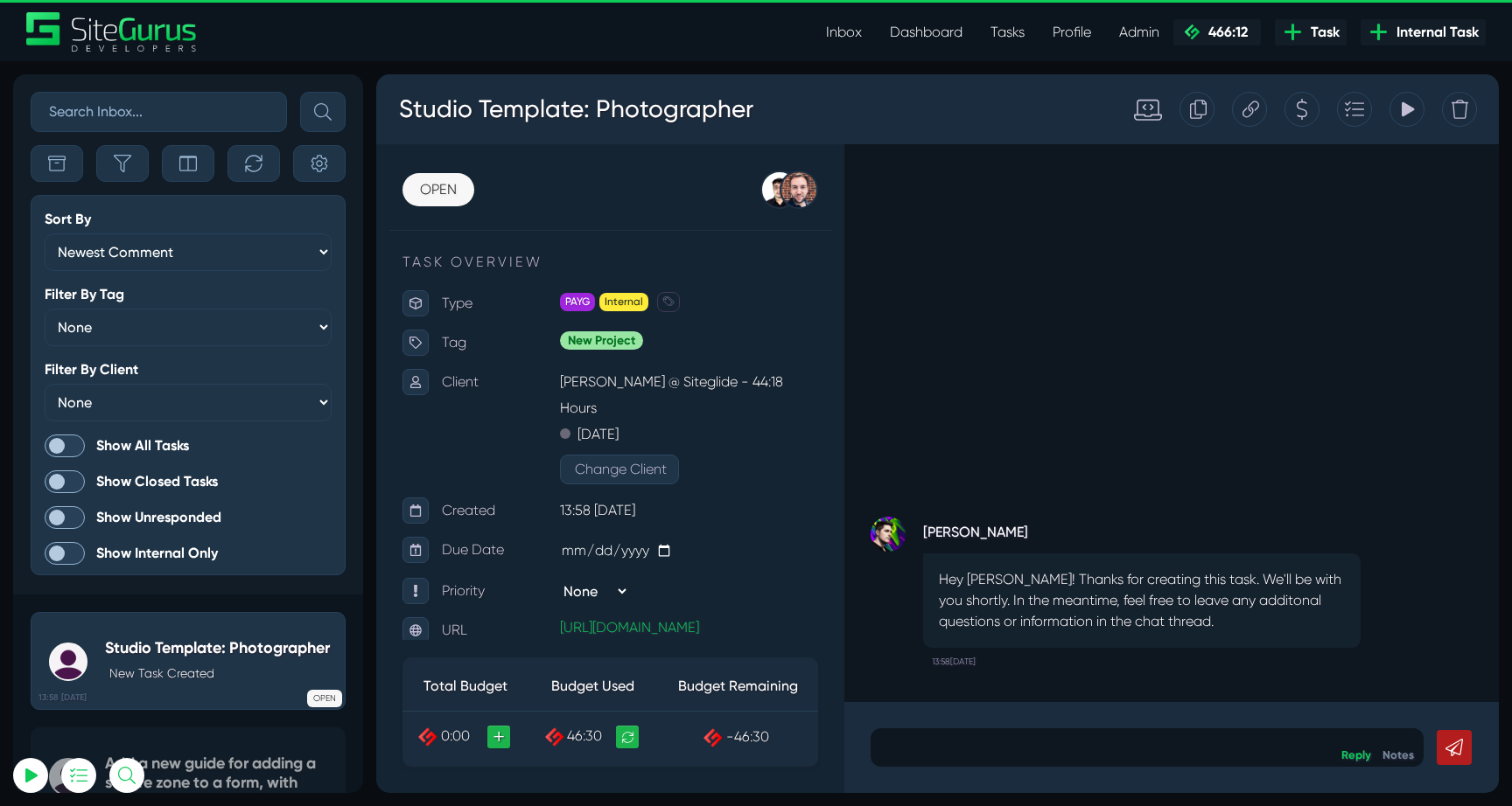
click at [60, 436] on span at bounding box center [64, 446] width 40 height 23
click at [0, 0] on input "Show All Tasks" at bounding box center [0, 0] width 0 height 0
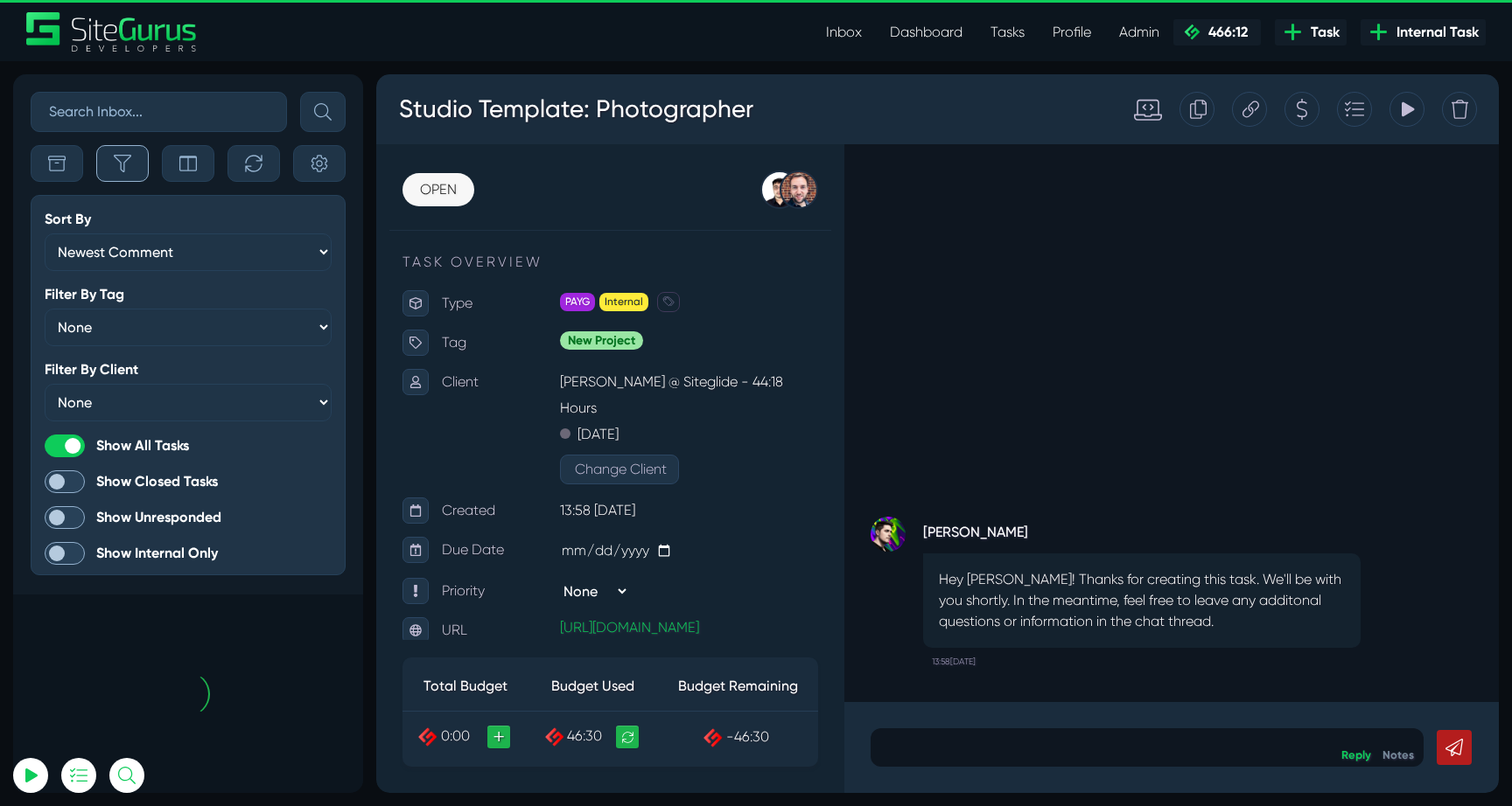
click at [132, 165] on button "button" at bounding box center [122, 163] width 52 height 37
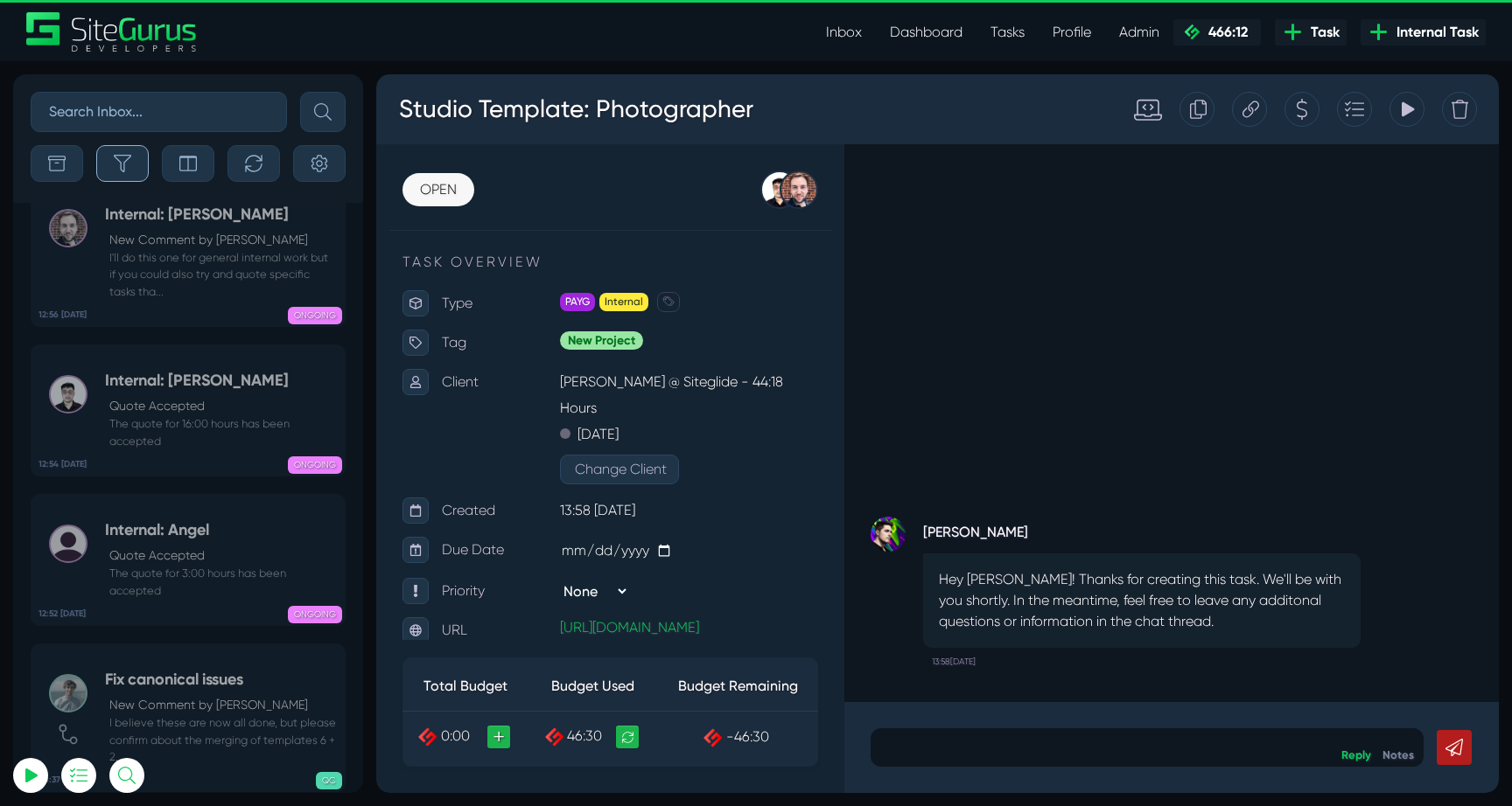
scroll to position [-69827, 0]
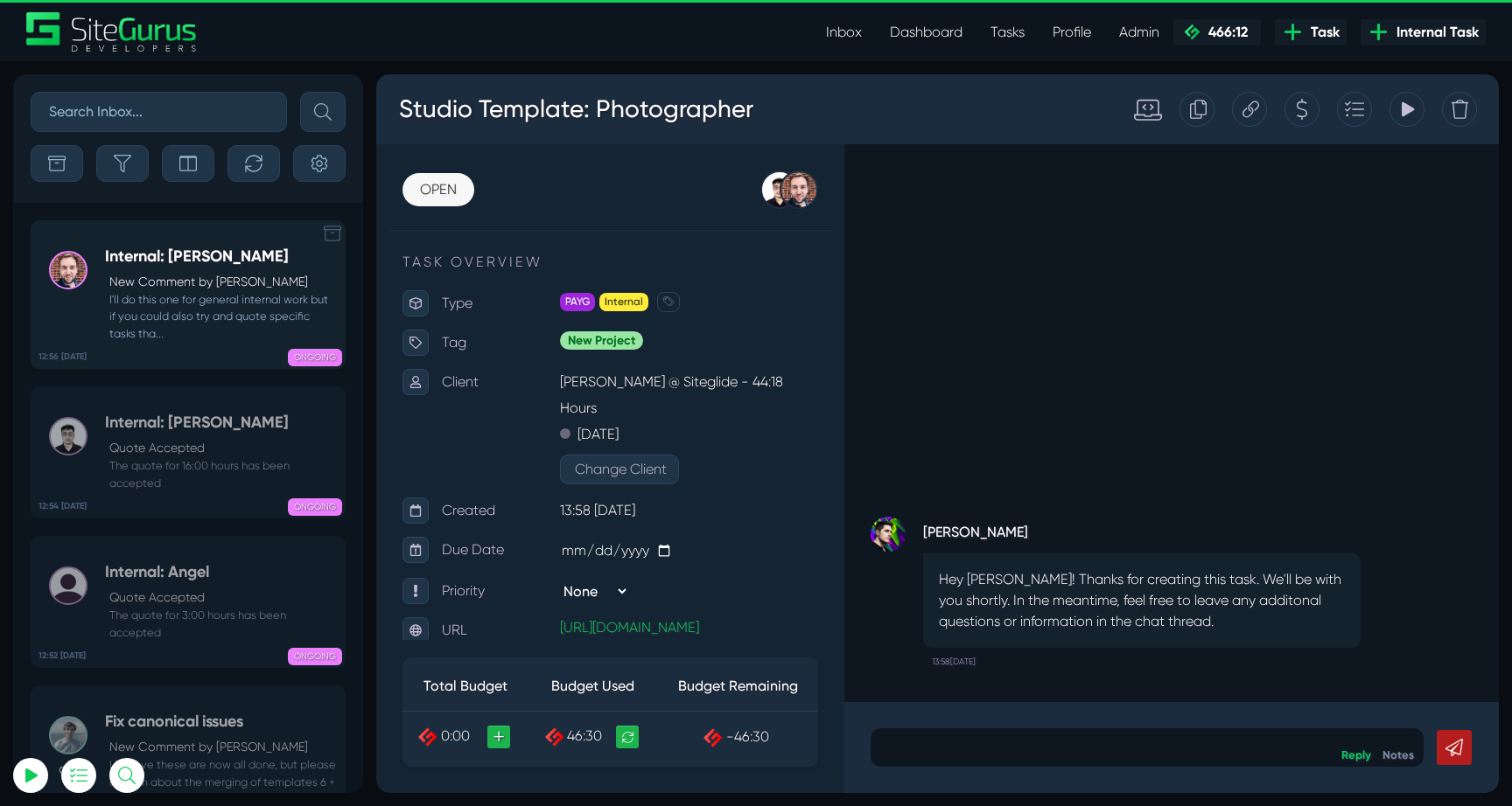
click at [218, 257] on h5 "Internal: Matt J" at bounding box center [221, 257] width 231 height 19
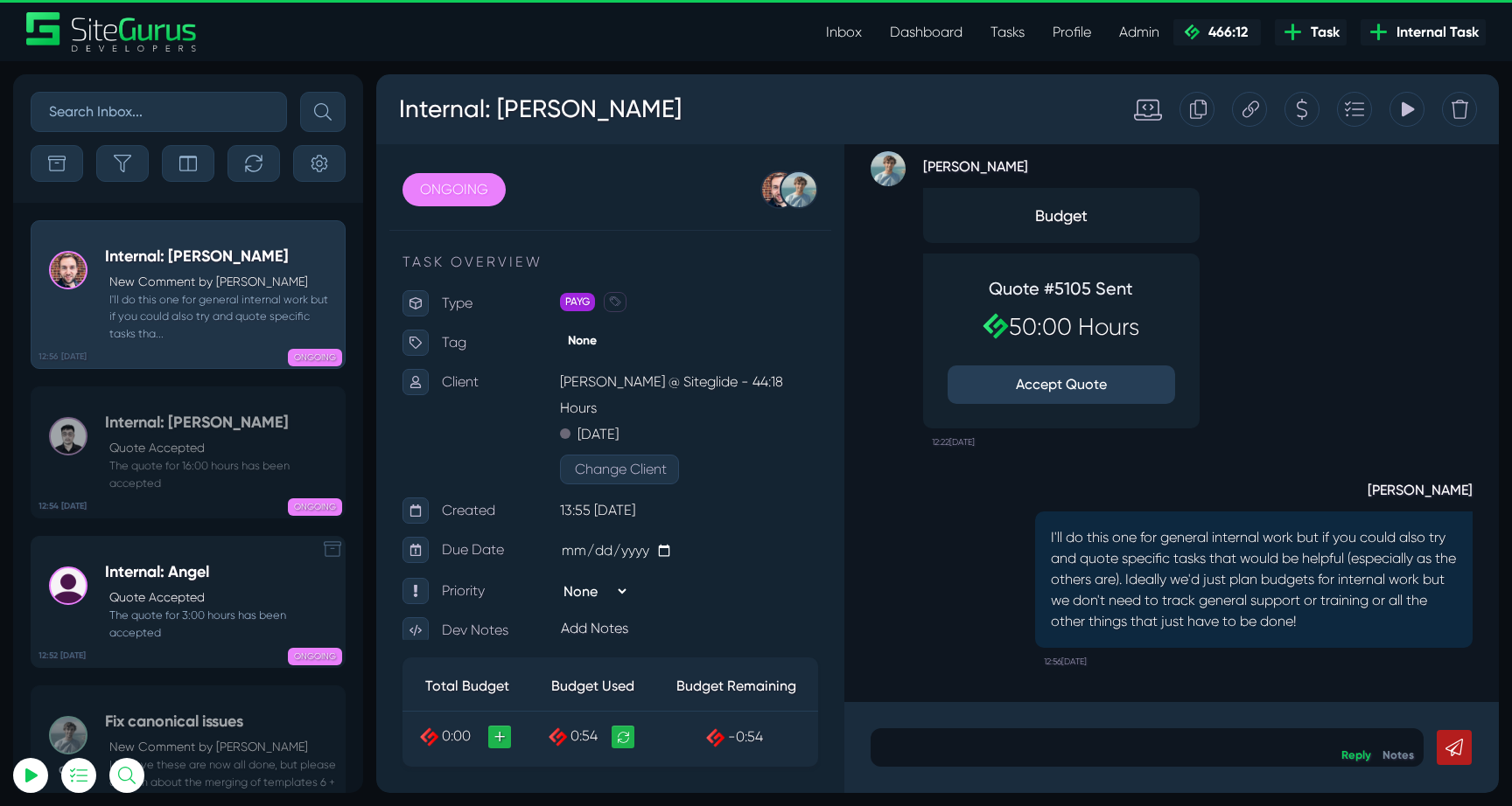
click at [191, 618] on small "The quote for 3:00 hours has been accepted" at bounding box center [221, 623] width 231 height 33
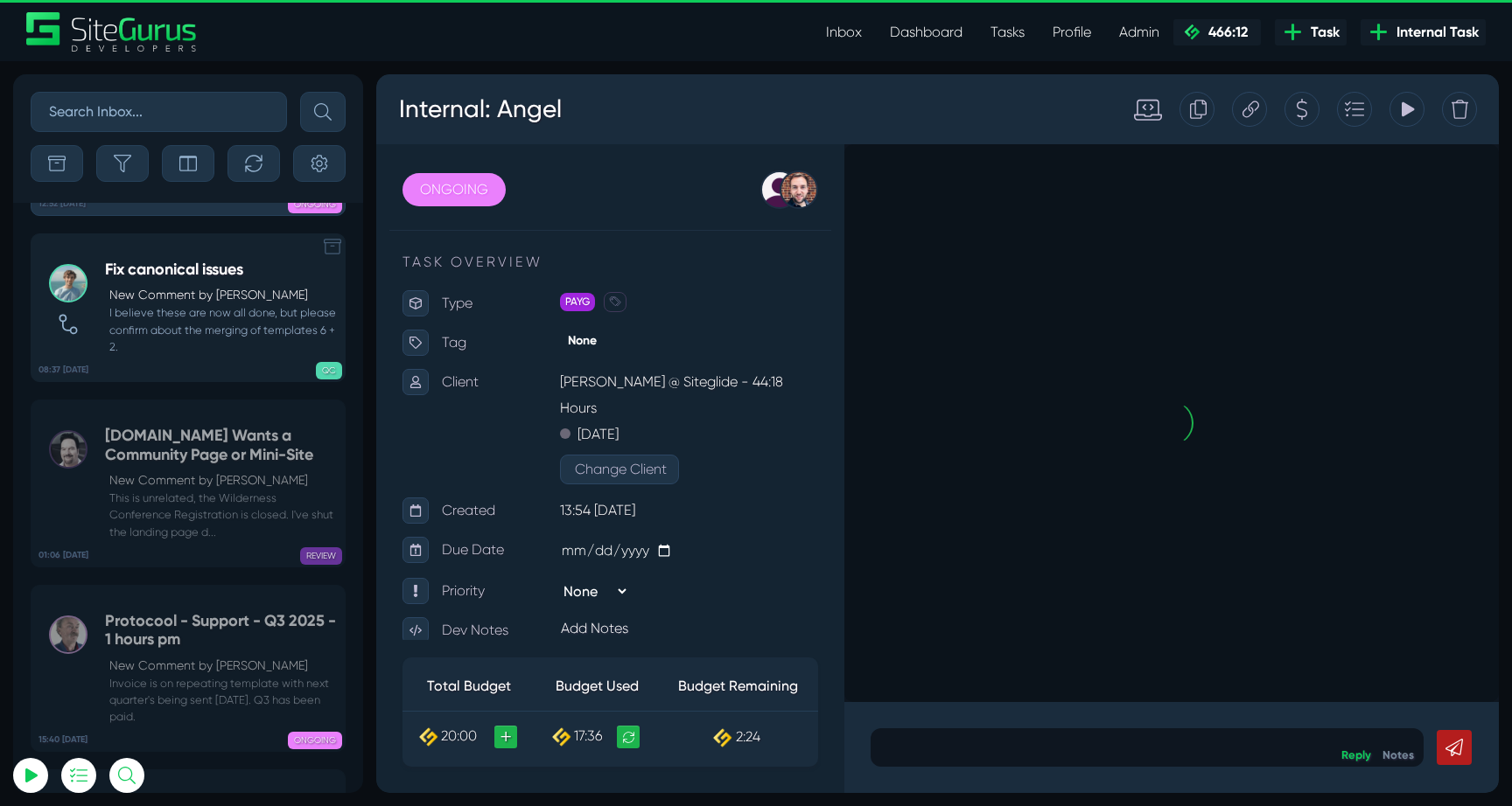
click at [229, 304] on small "I believe these are now all done, but please confirm about the merging of templ…" at bounding box center [221, 330] width 231 height 51
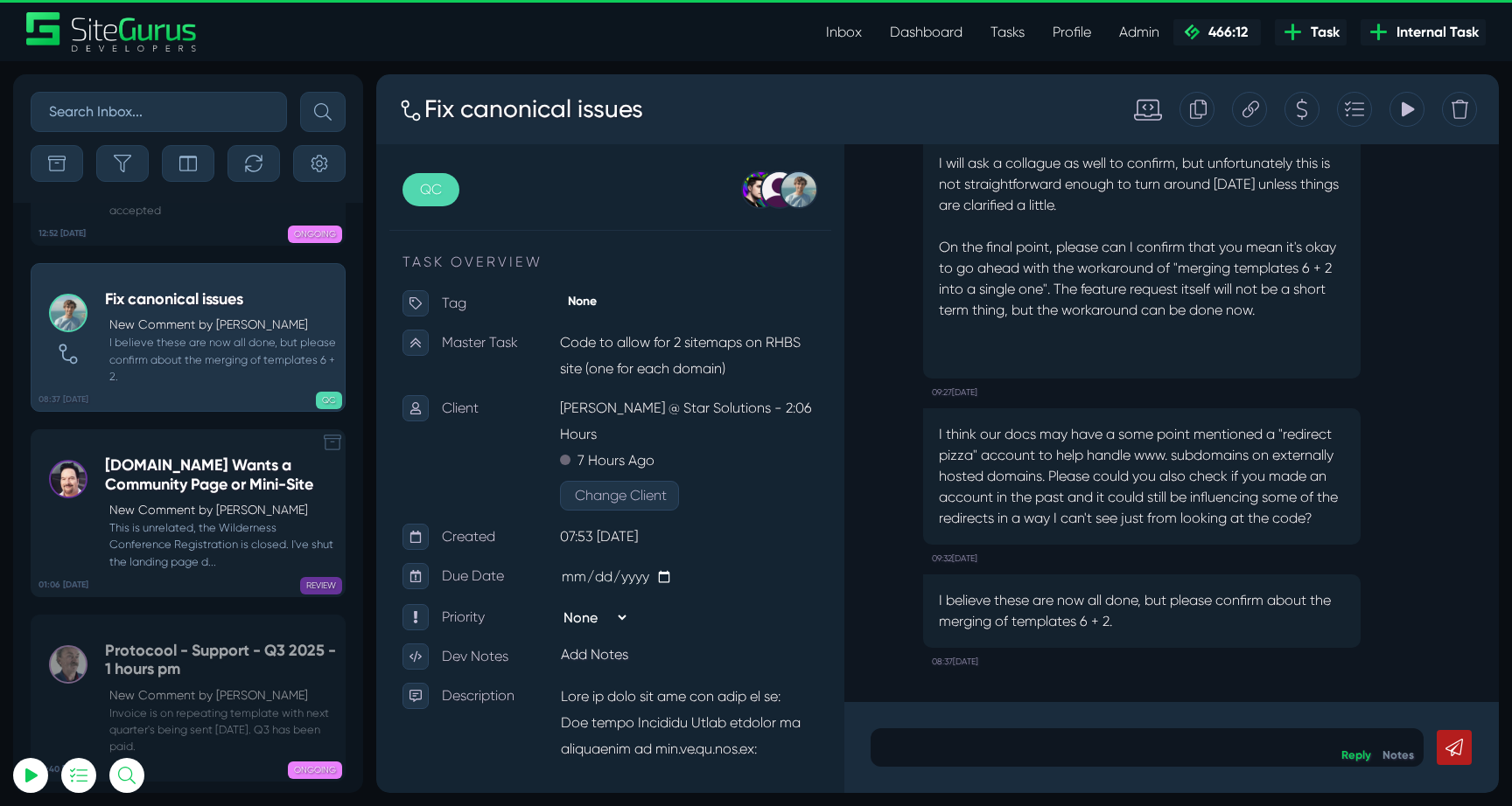
click at [227, 457] on h5 "PDH.ORG Wants a Community Page or Mini-Site" at bounding box center [221, 475] width 231 height 38
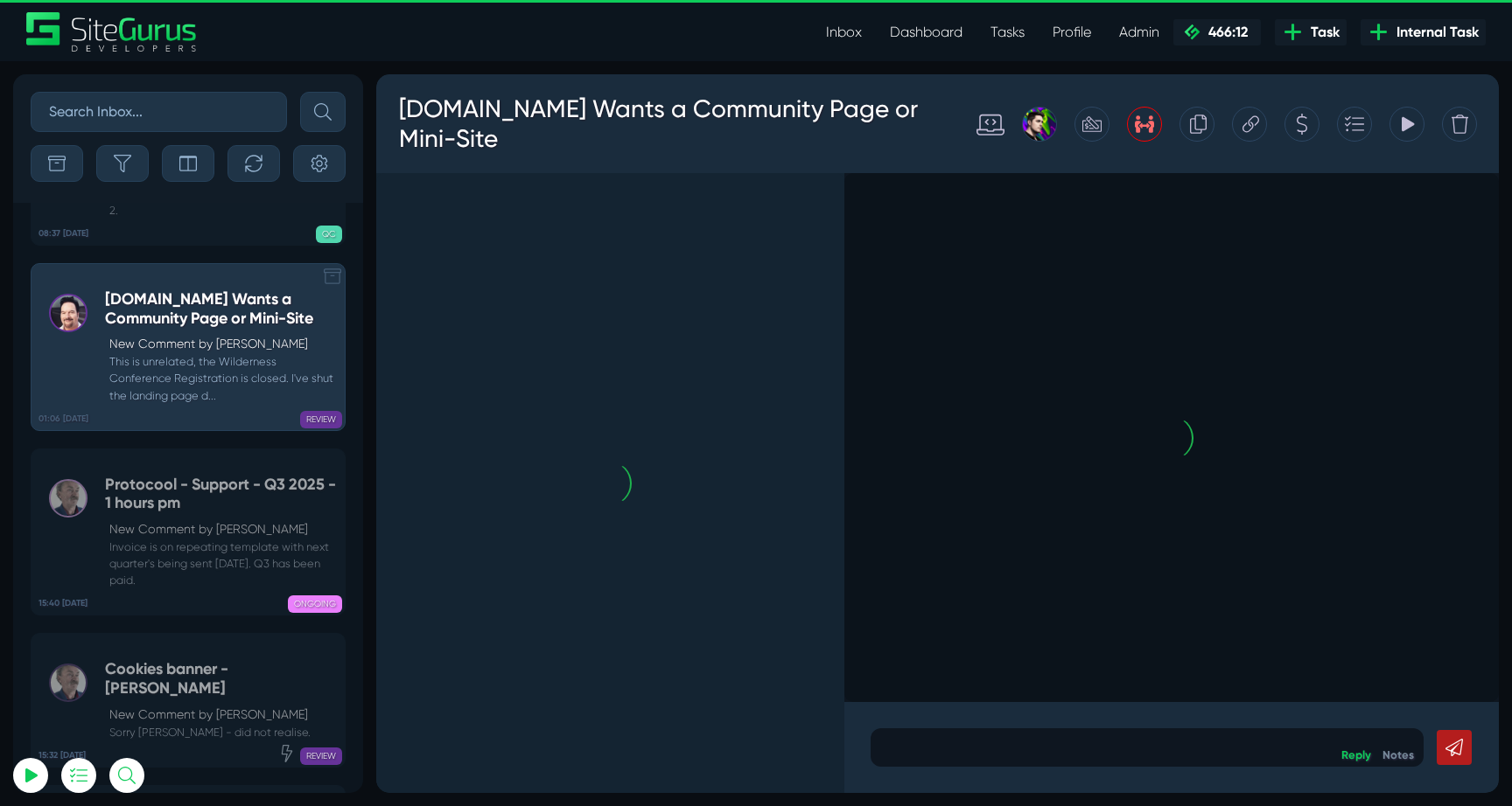
click at [227, 449] on link "15:40 02 Sep Protocool - Support - Q3 2025 - 1 hours pm New Comment by Robert W…" at bounding box center [188, 532] width 315 height 168
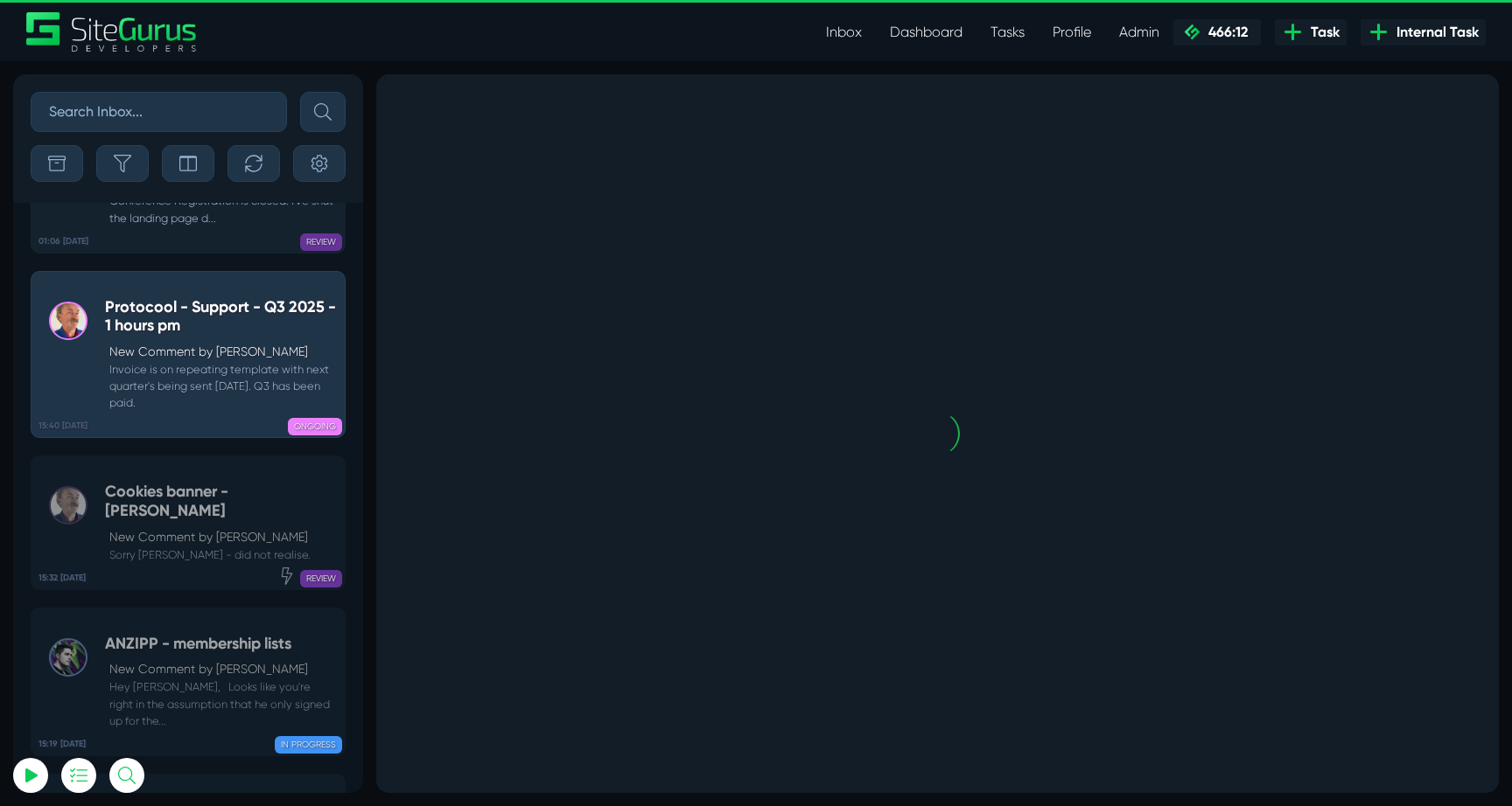
scroll to position [-69010, 0]
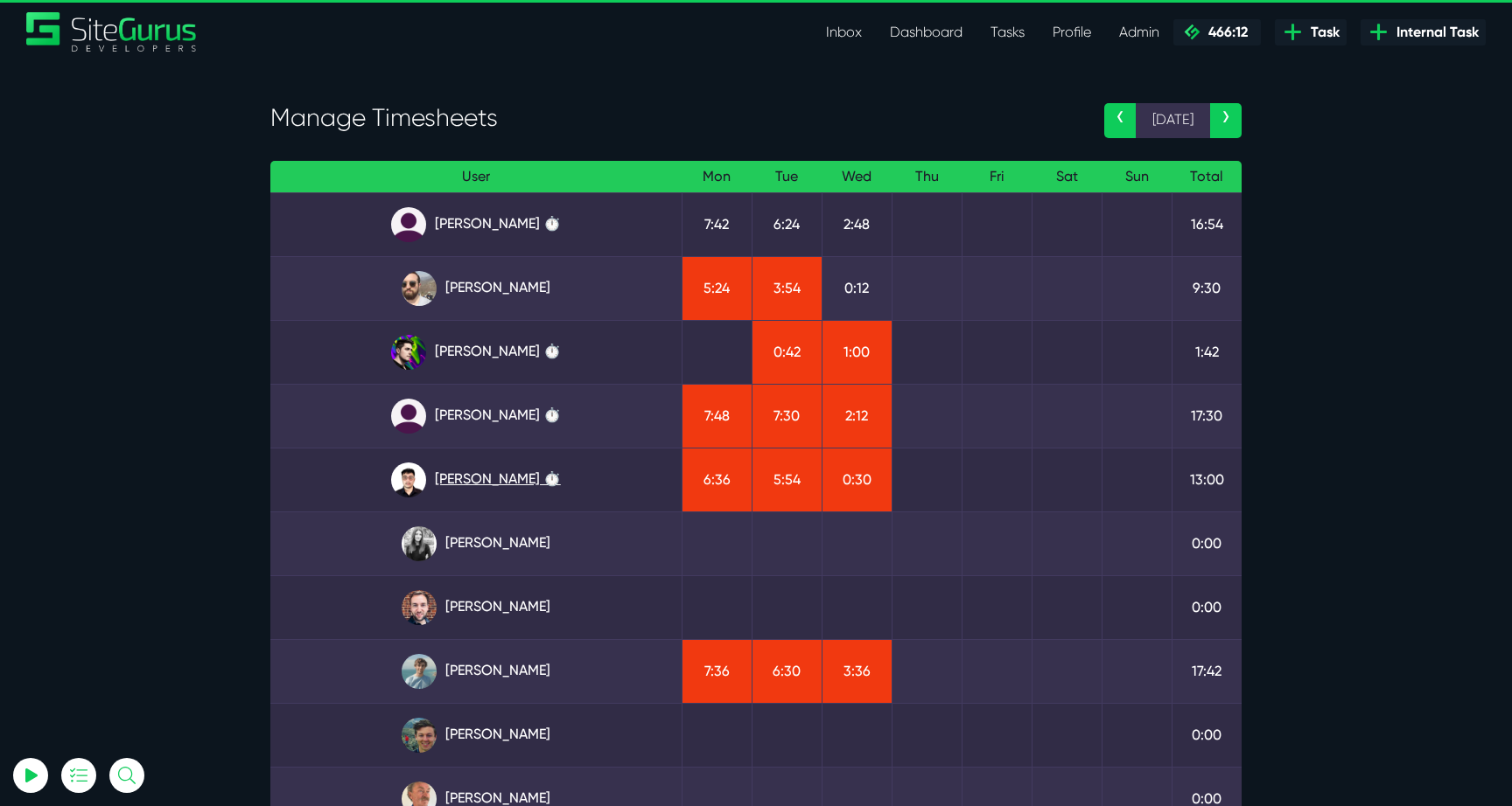
click at [513, 470] on link "[PERSON_NAME] ⏱️" at bounding box center [476, 480] width 383 height 35
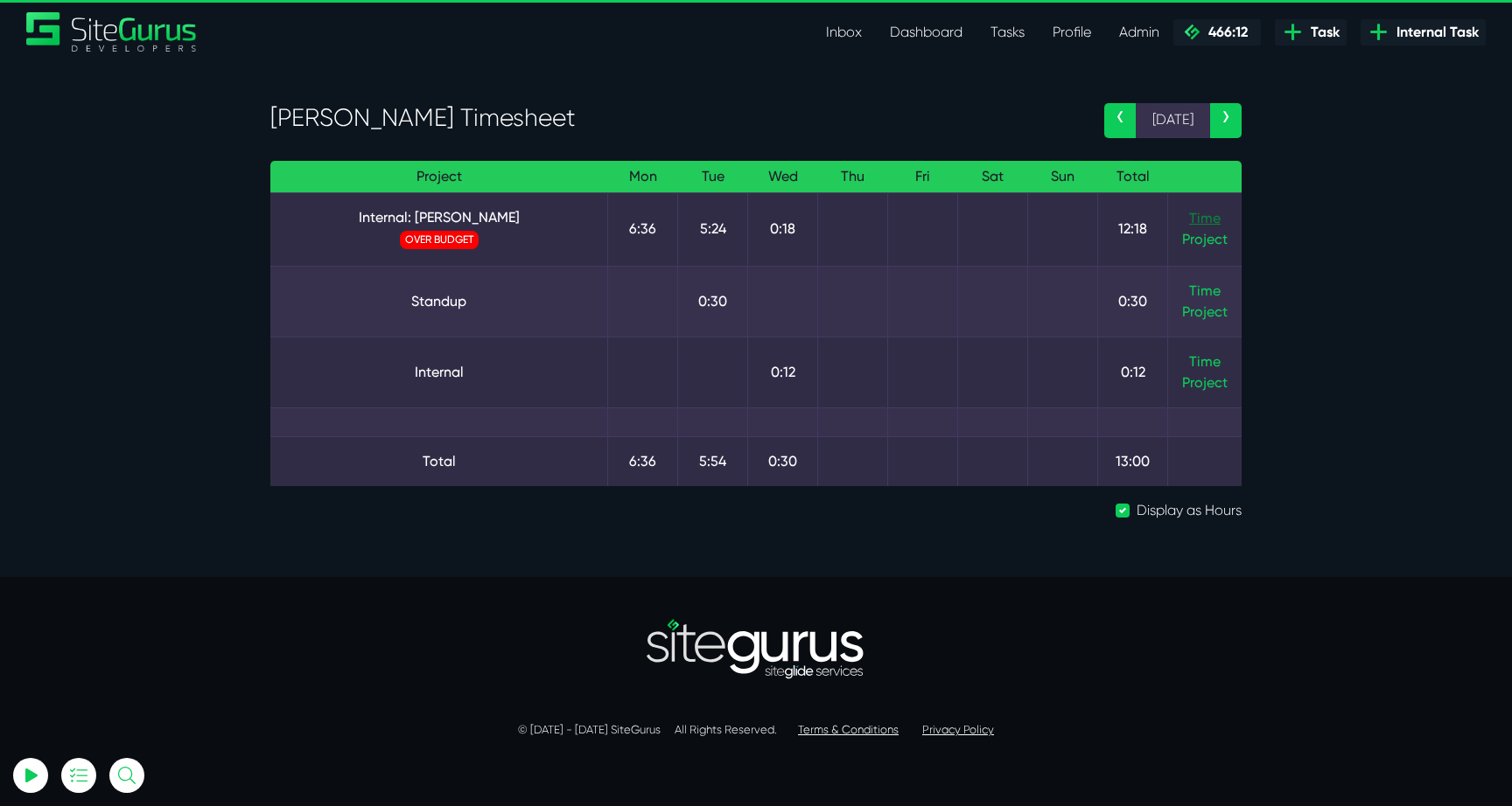
type input "[EMAIL_ADDRESS][DOMAIN_NAME]"
click at [1211, 217] on link "Time" at bounding box center [1204, 219] width 31 height 17
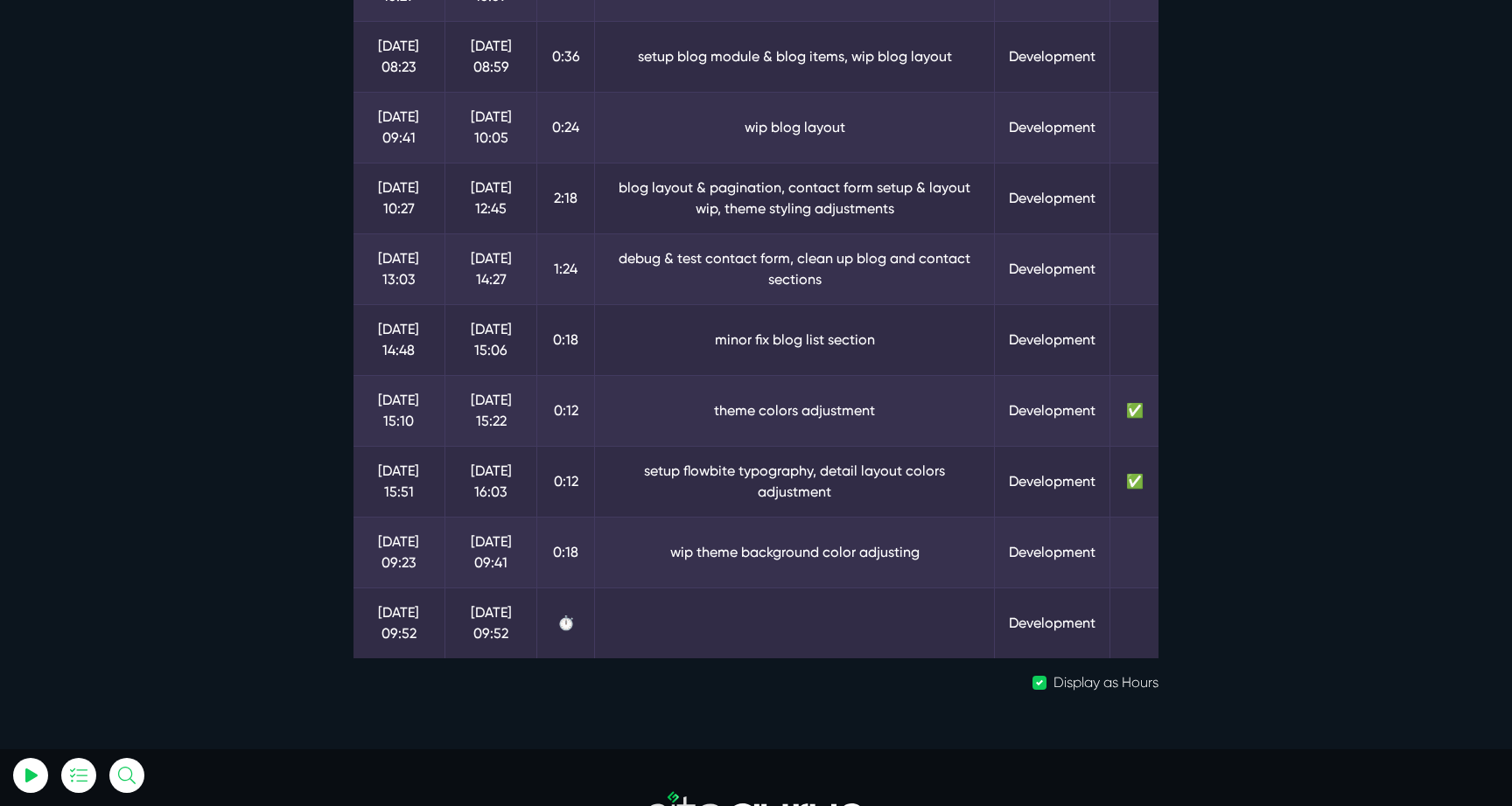
scroll to position [509, 0]
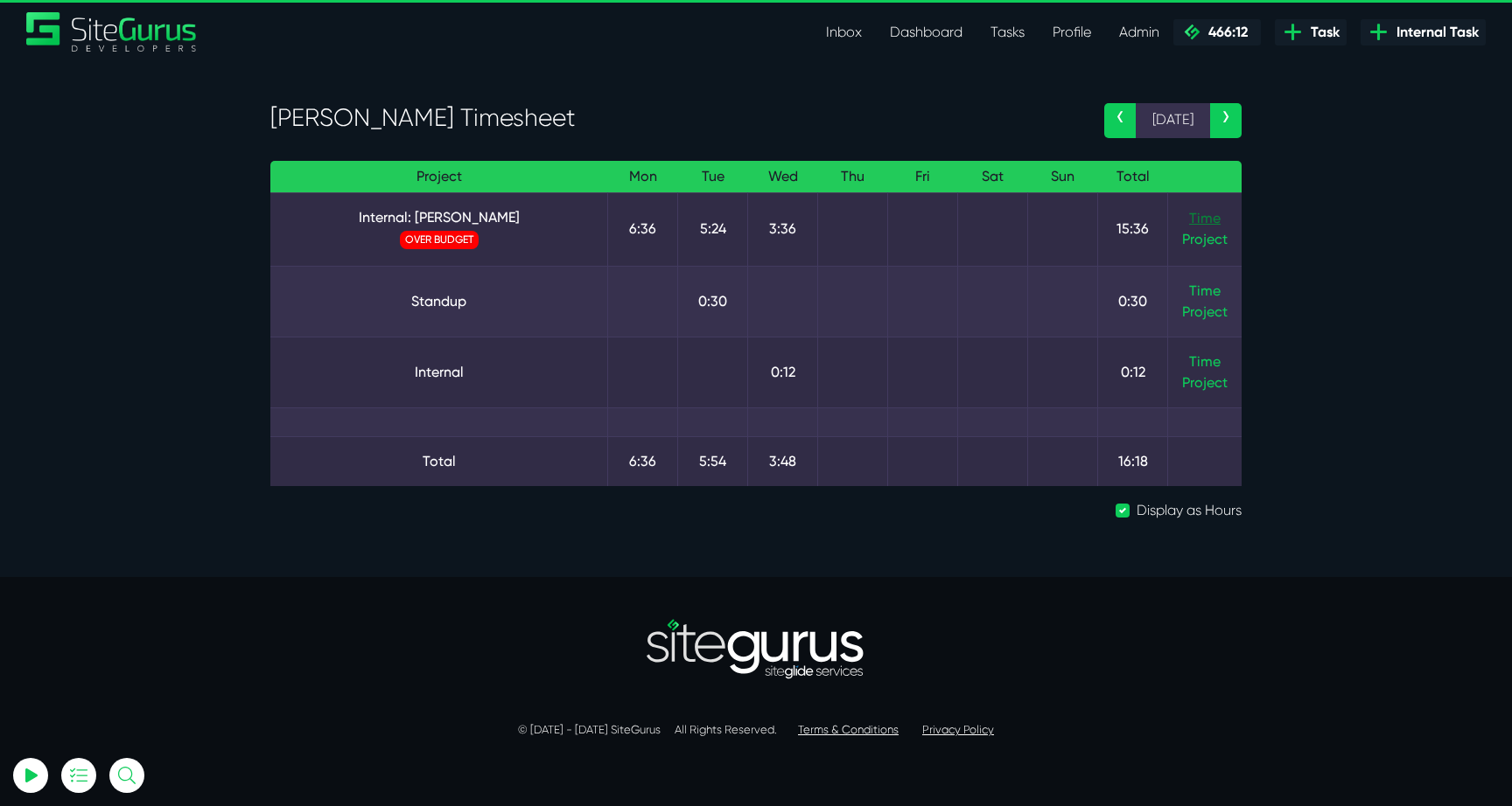
type input "[EMAIL_ADDRESS][DOMAIN_NAME]"
click at [1209, 221] on link "Time" at bounding box center [1204, 219] width 31 height 17
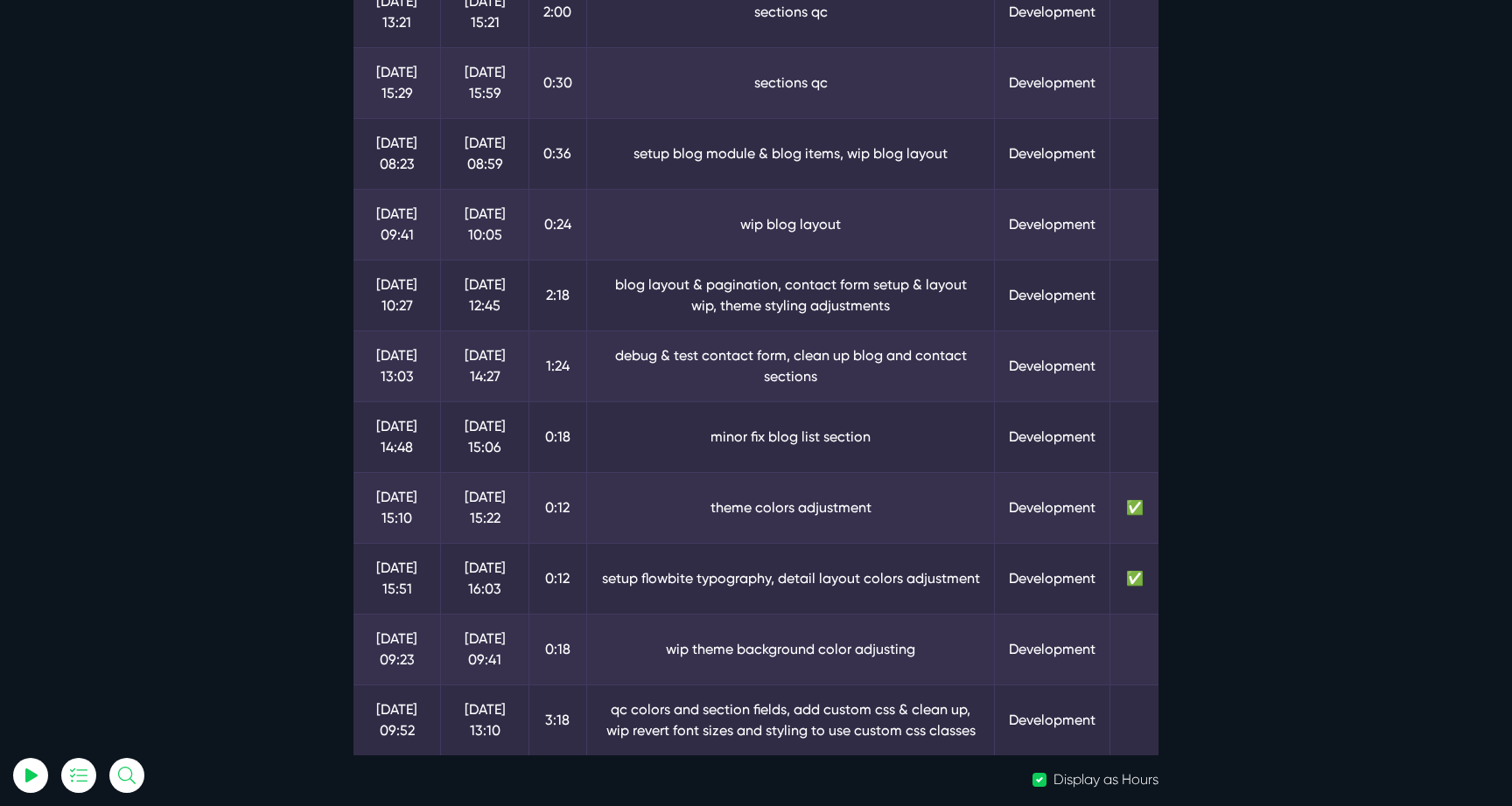
scroll to position [529, 0]
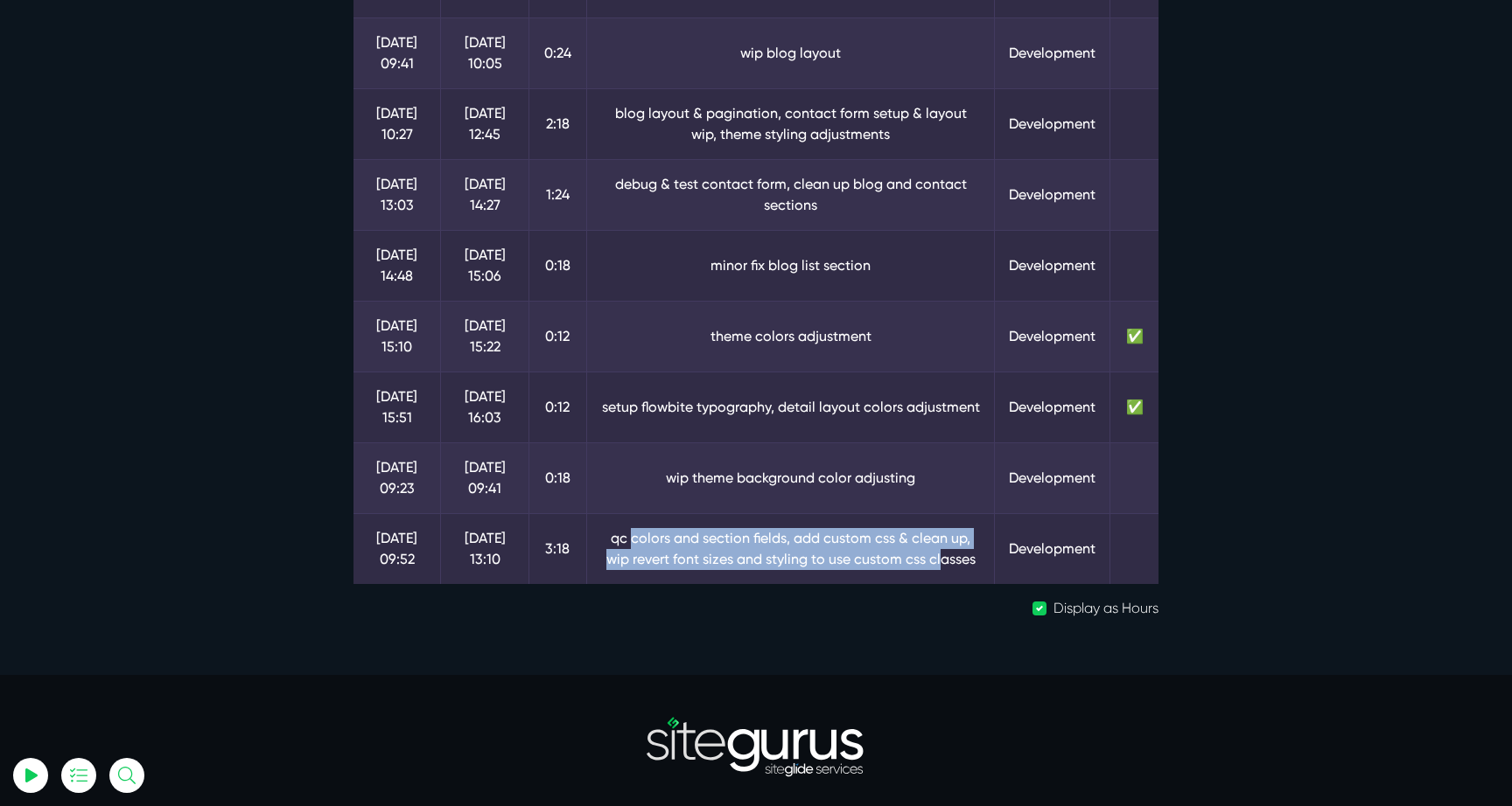
drag, startPoint x: 615, startPoint y: 535, endPoint x: 934, endPoint y: 564, distance: 320.3
click at [934, 564] on td "qc colors and section fields, add custom css & clean up, wip revert font sizes …" at bounding box center [790, 548] width 408 height 71
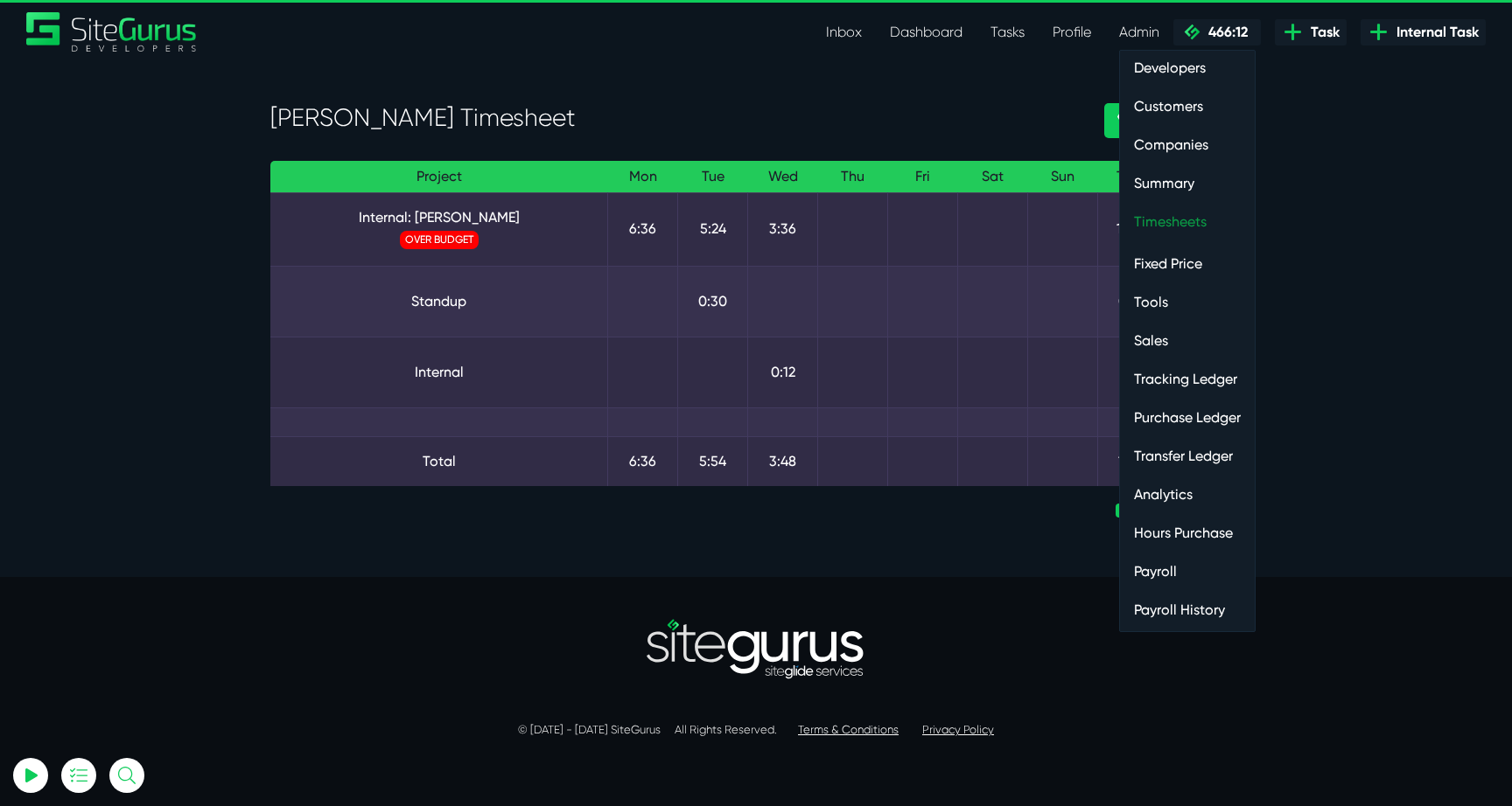
click at [1161, 233] on link "Timesheets" at bounding box center [1187, 222] width 135 height 35
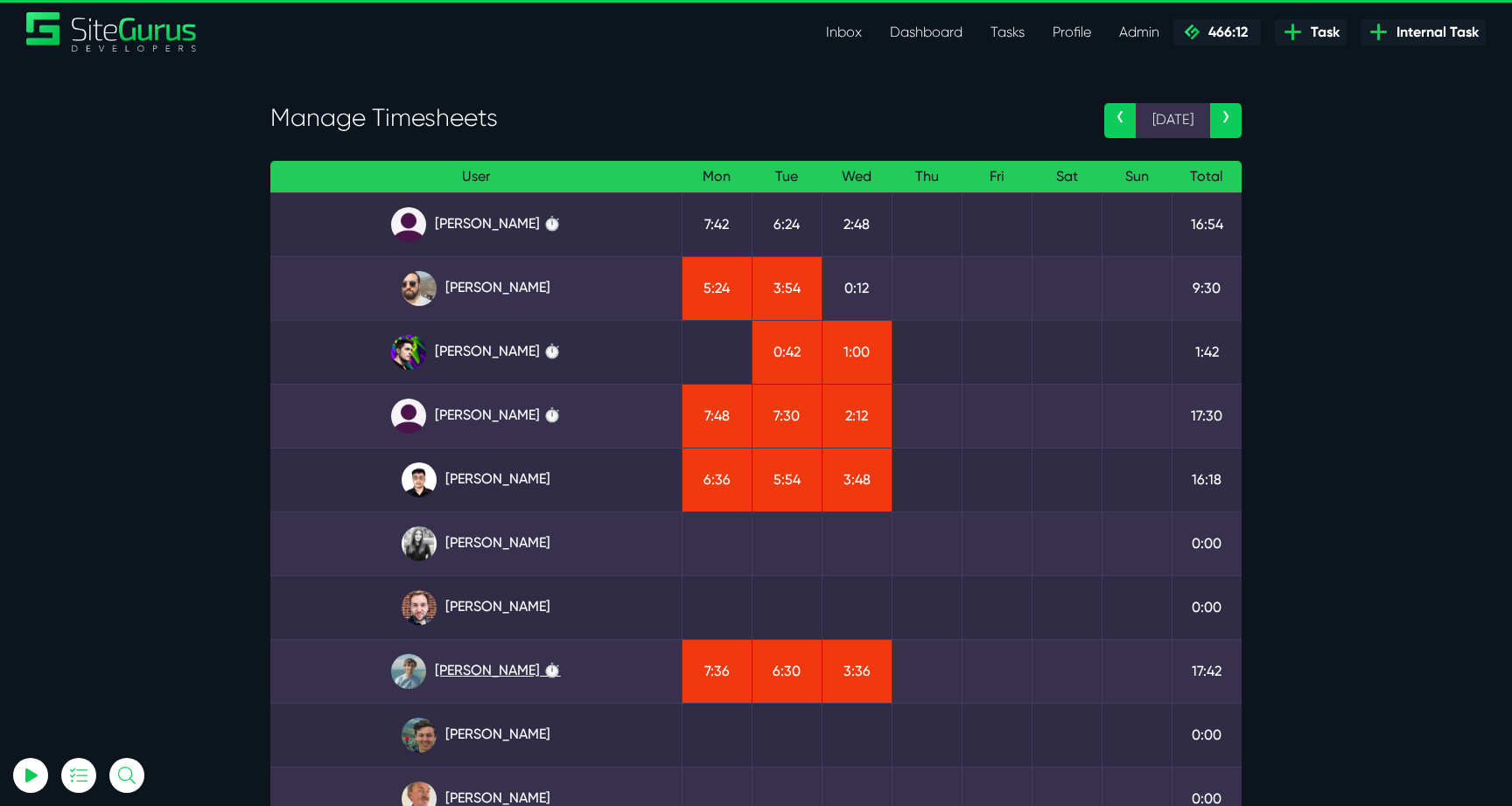
click at [480, 663] on link "[PERSON_NAME] ⏱️" at bounding box center [476, 672] width 383 height 35
click at [531, 421] on link "[PERSON_NAME] ⏱️" at bounding box center [476, 416] width 383 height 35
click at [525, 223] on link "[PERSON_NAME] ⏱️" at bounding box center [476, 224] width 383 height 35
click at [515, 353] on link "[PERSON_NAME] ⏱️" at bounding box center [476, 352] width 383 height 35
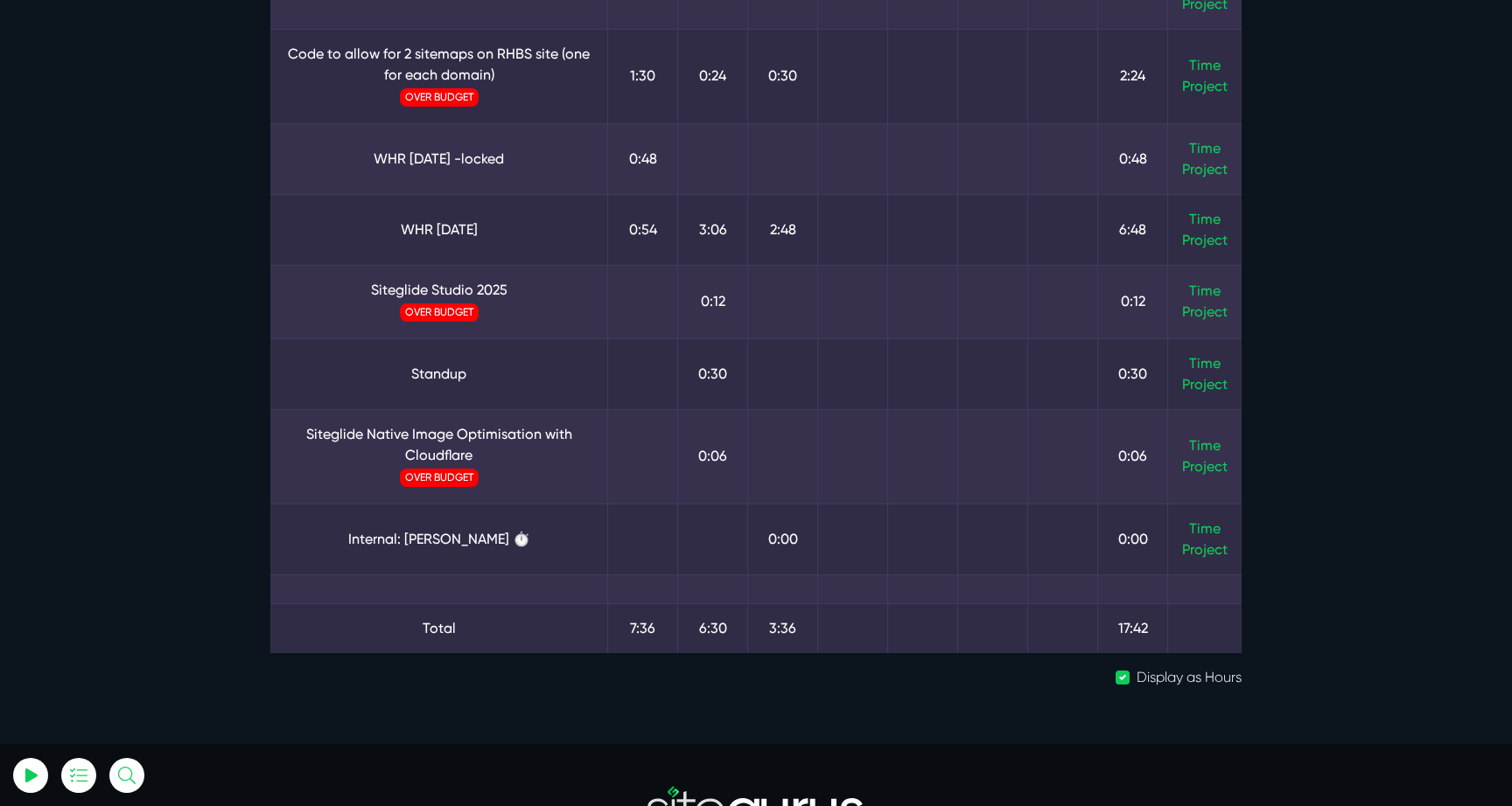
scroll to position [312, 0]
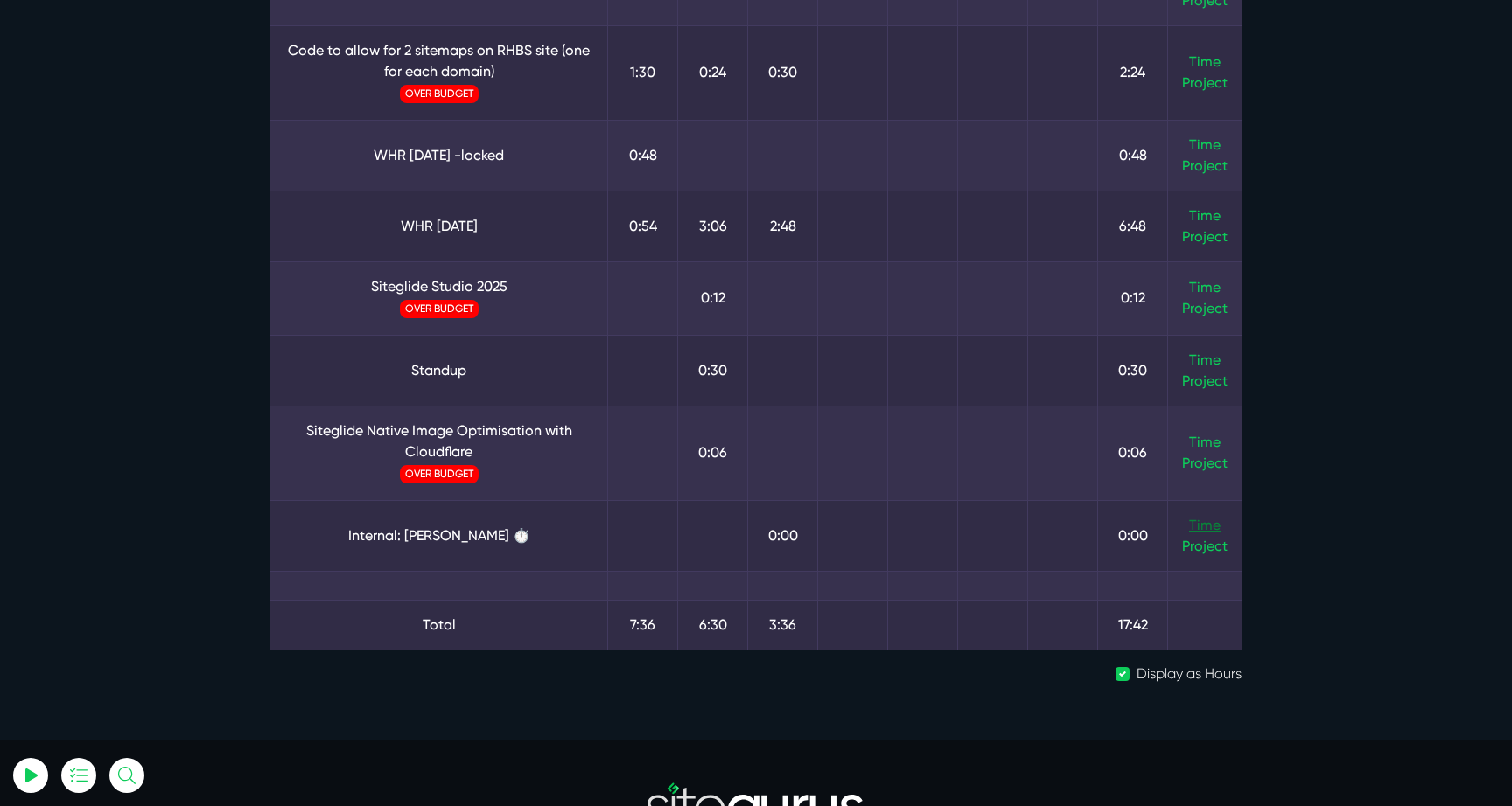
type input "luke@sitegurus.io"
click at [1197, 525] on link "Time" at bounding box center [1204, 526] width 31 height 17
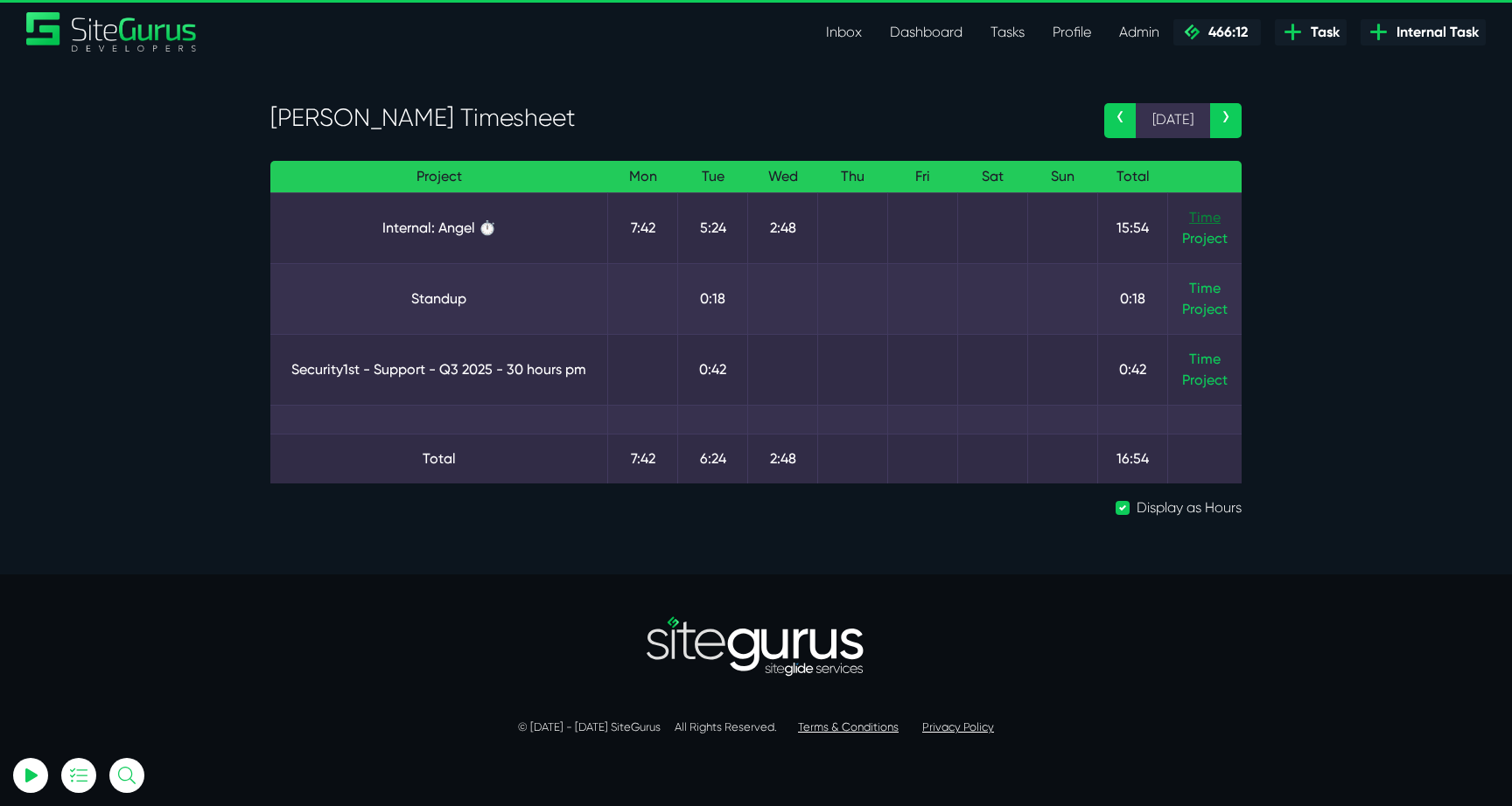
click at [1195, 216] on link "Time" at bounding box center [1204, 218] width 31 height 17
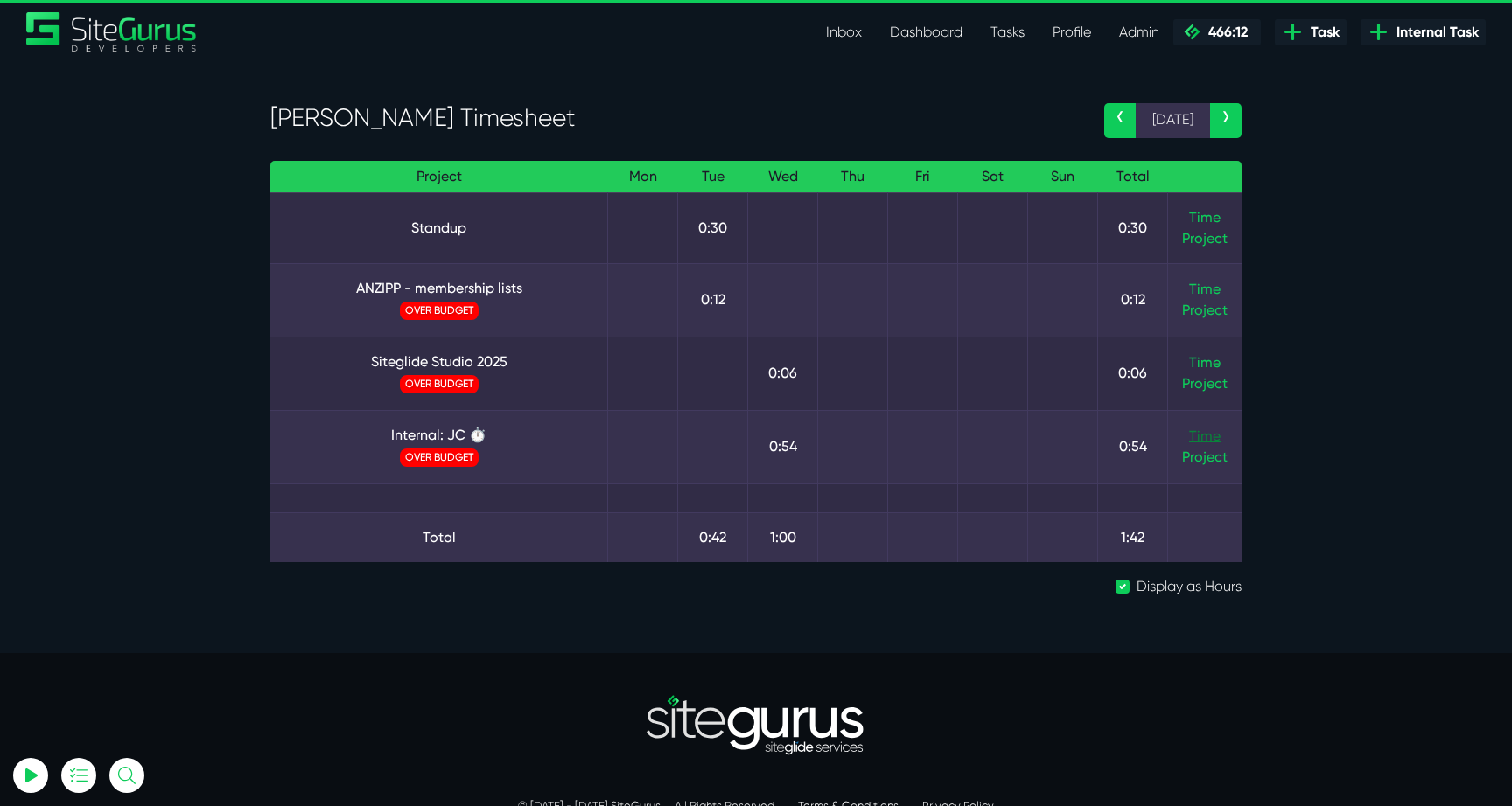
click at [1195, 437] on link "Time" at bounding box center [1204, 437] width 31 height 17
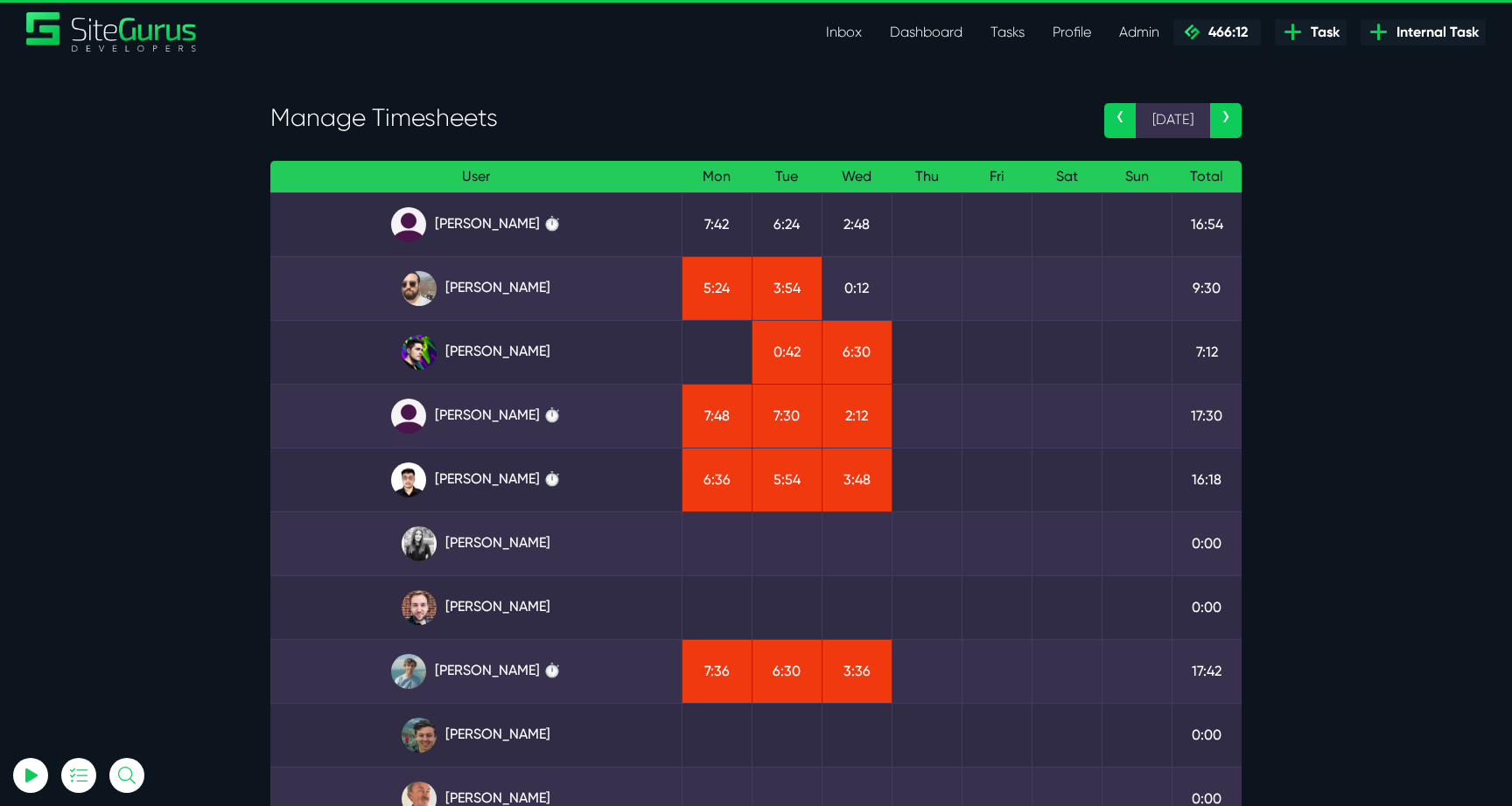
click at [1303, 503] on section "Manage Timesheets ‹ [DATE] › User Mon Tue Wed Thu Fri Sat Sun Total [PERSON_NAM…" at bounding box center [756, 544] width 1512 height 964
